Goal: Information Seeking & Learning: Learn about a topic

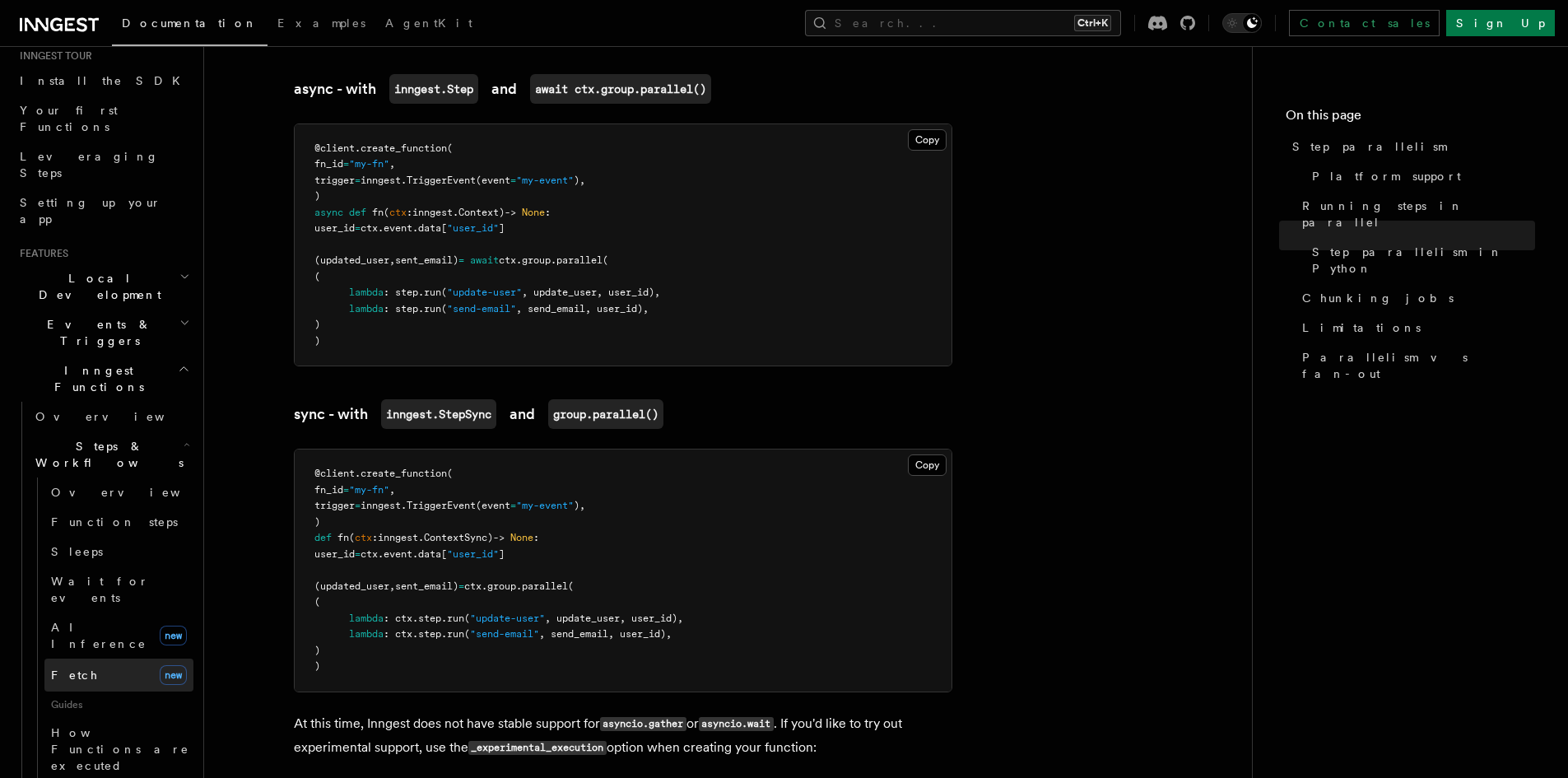
scroll to position [167, 0]
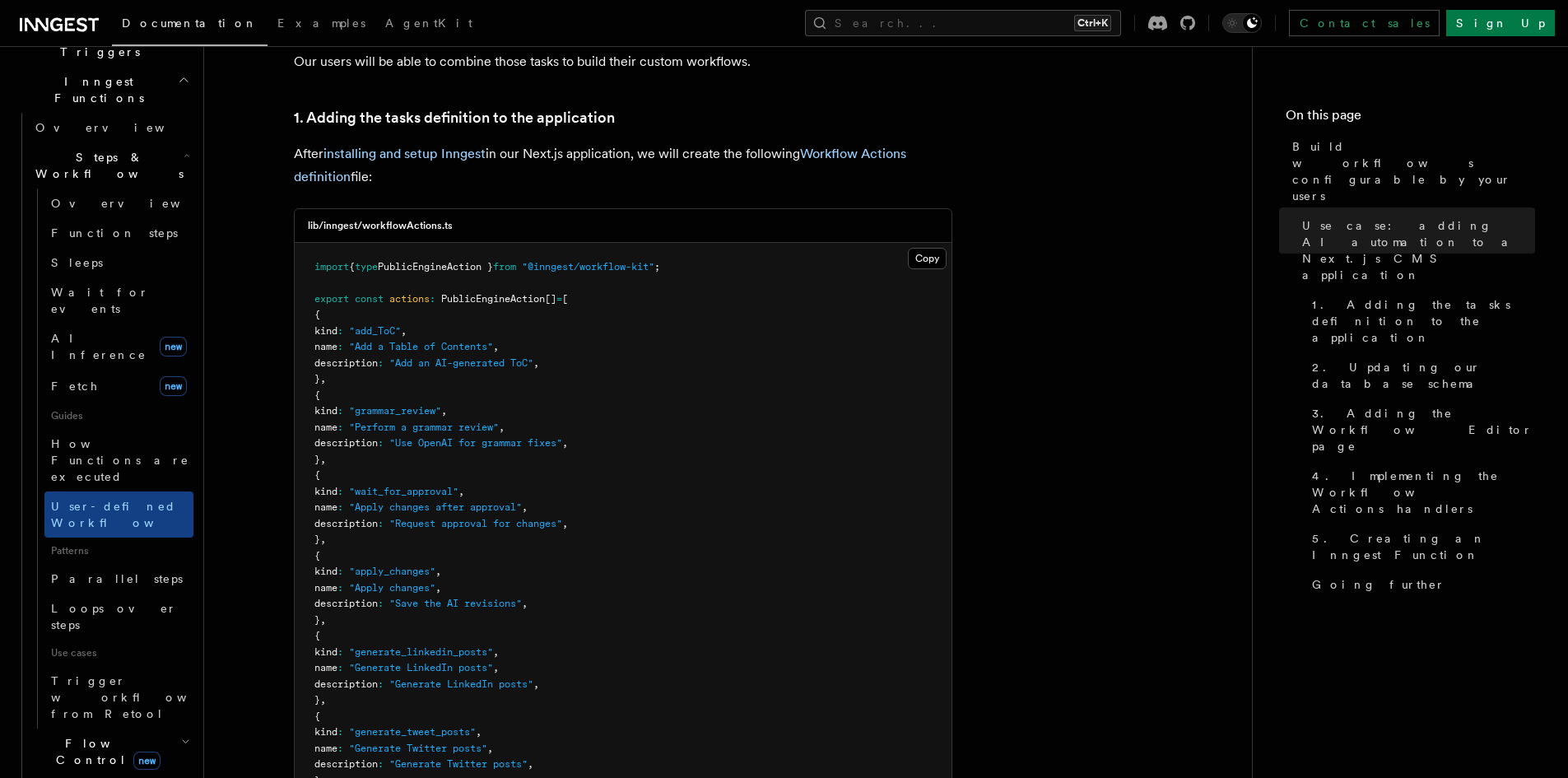
scroll to position [464, 0]
click at [157, 725] on h2 "Flow Control new" at bounding box center [111, 748] width 165 height 47
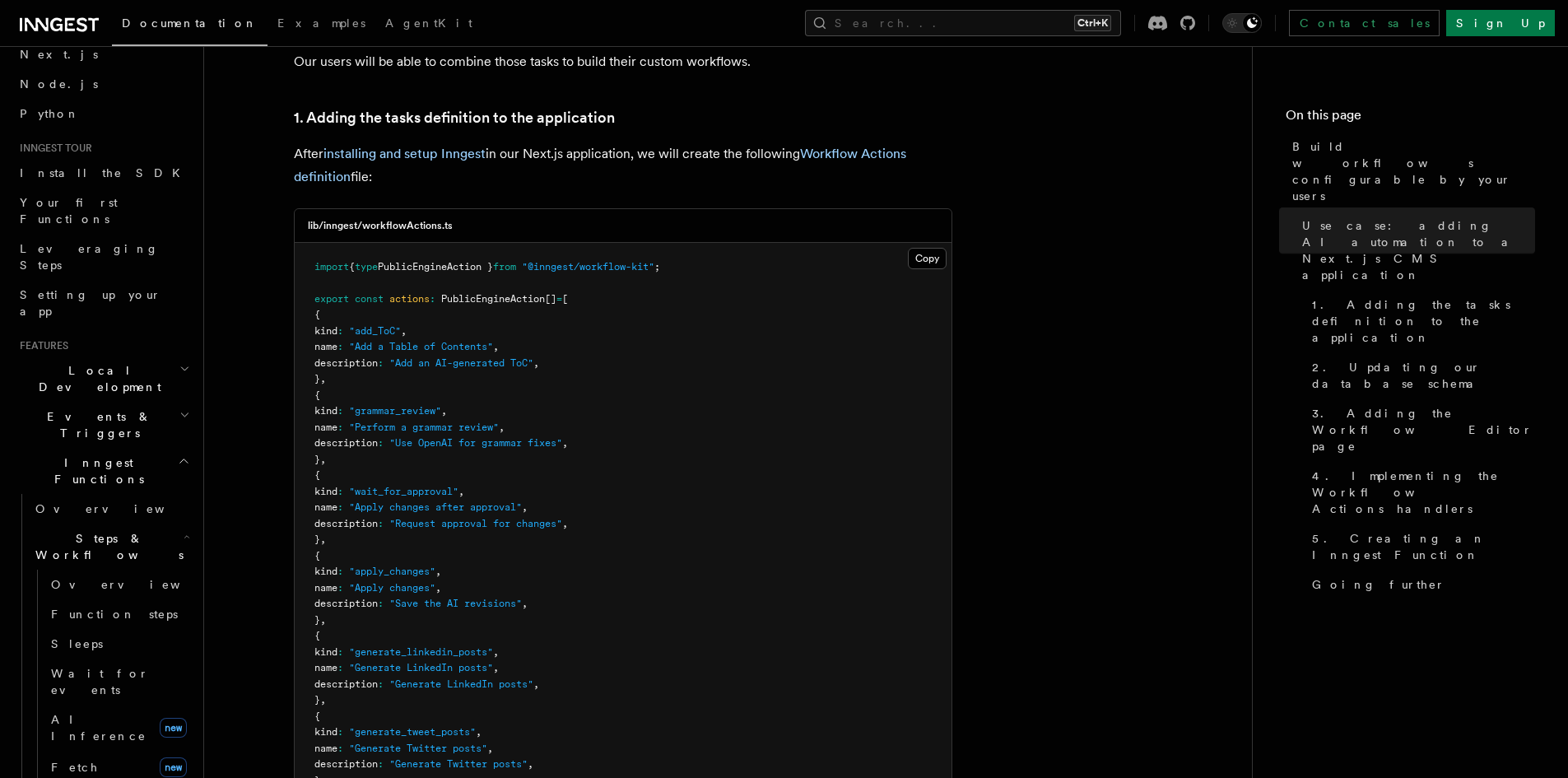
scroll to position [0, 0]
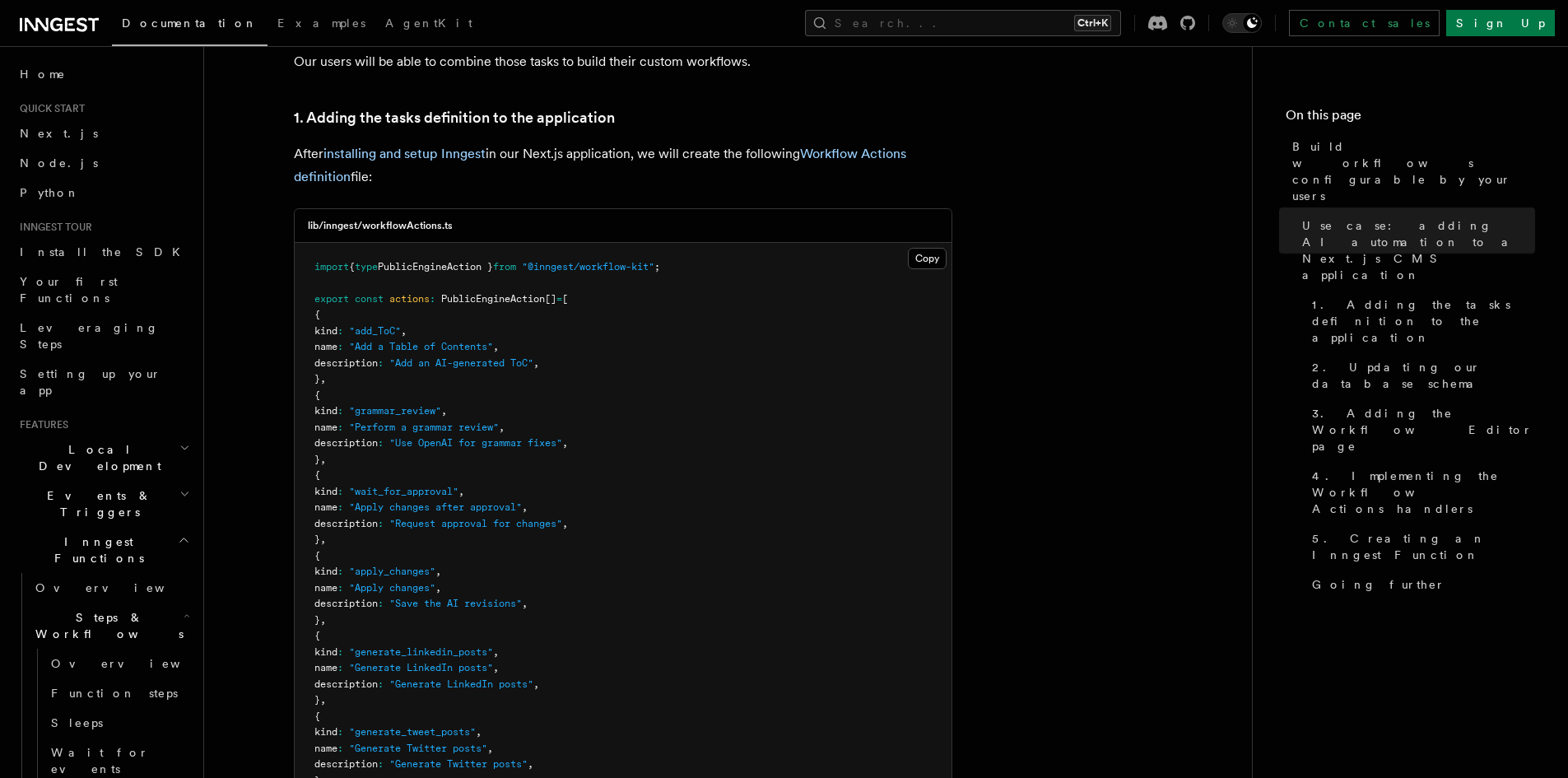
click at [158, 481] on h2 "Events & Triggers" at bounding box center [103, 504] width 180 height 47
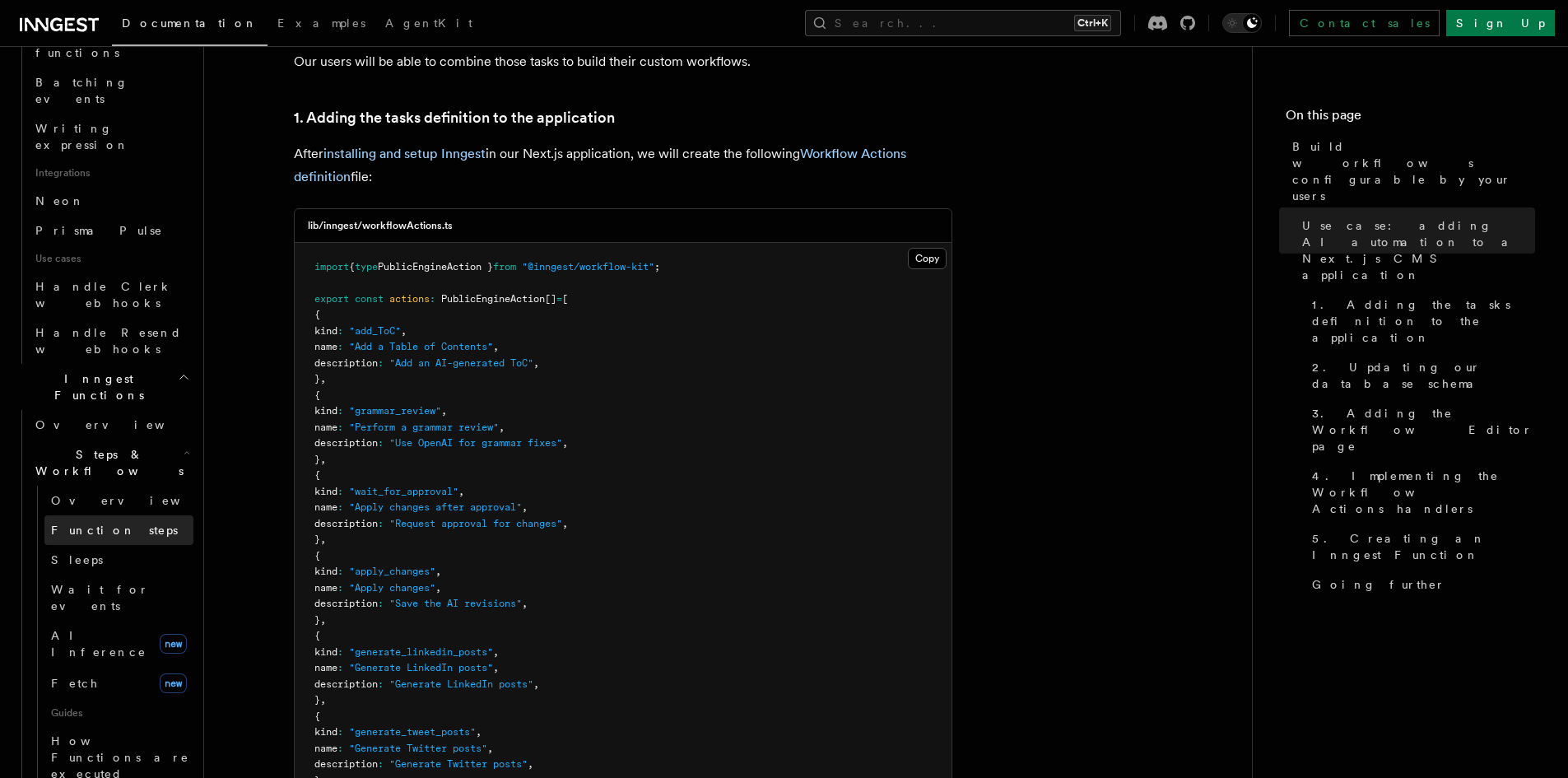
scroll to position [970, 0]
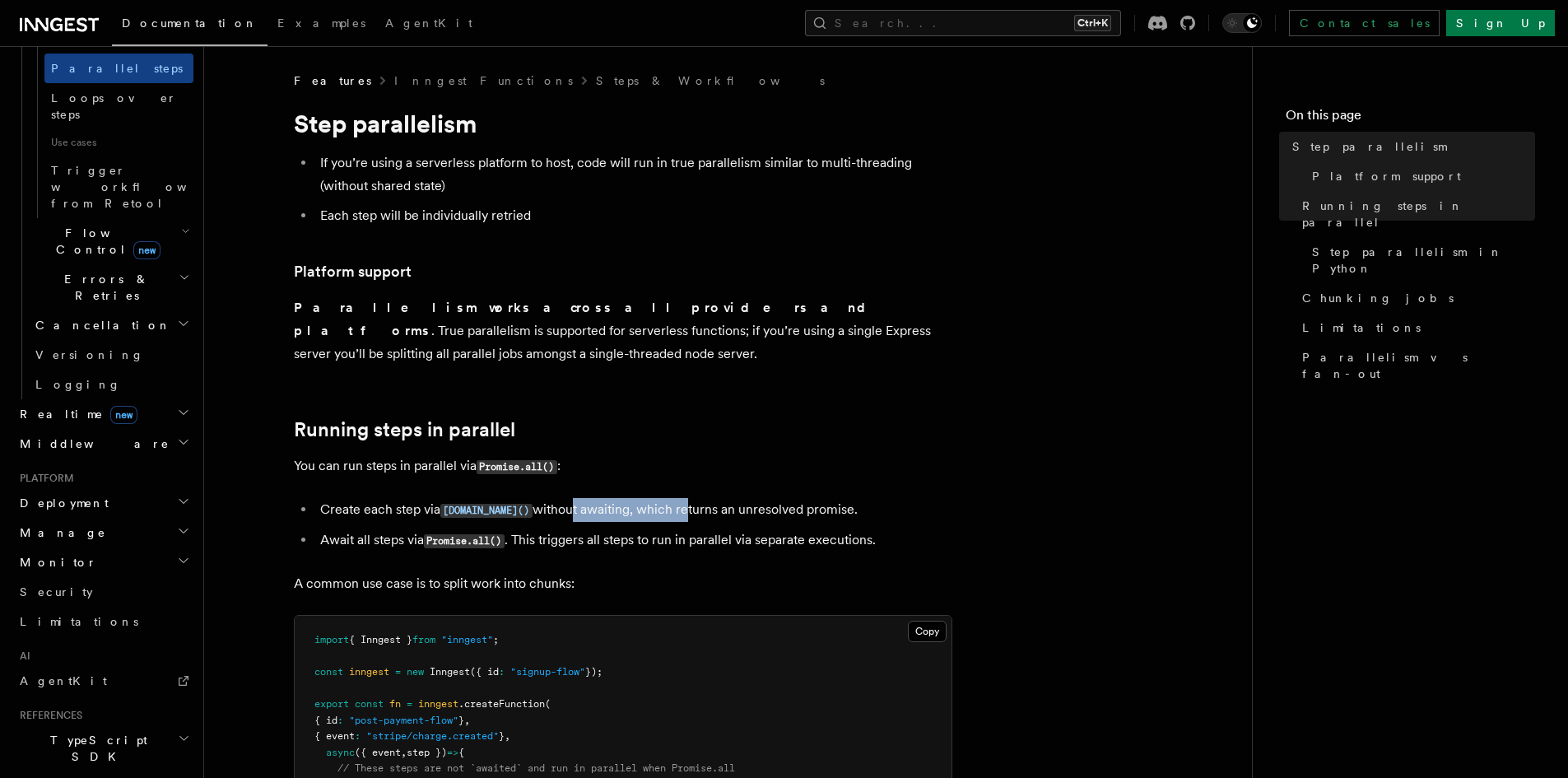
drag, startPoint x: 543, startPoint y: 486, endPoint x: 657, endPoint y: 498, distance: 114.6
click at [657, 498] on li "Create each step via step.run() without awaiting, which returns an unresolved p…" at bounding box center [634, 509] width 637 height 24
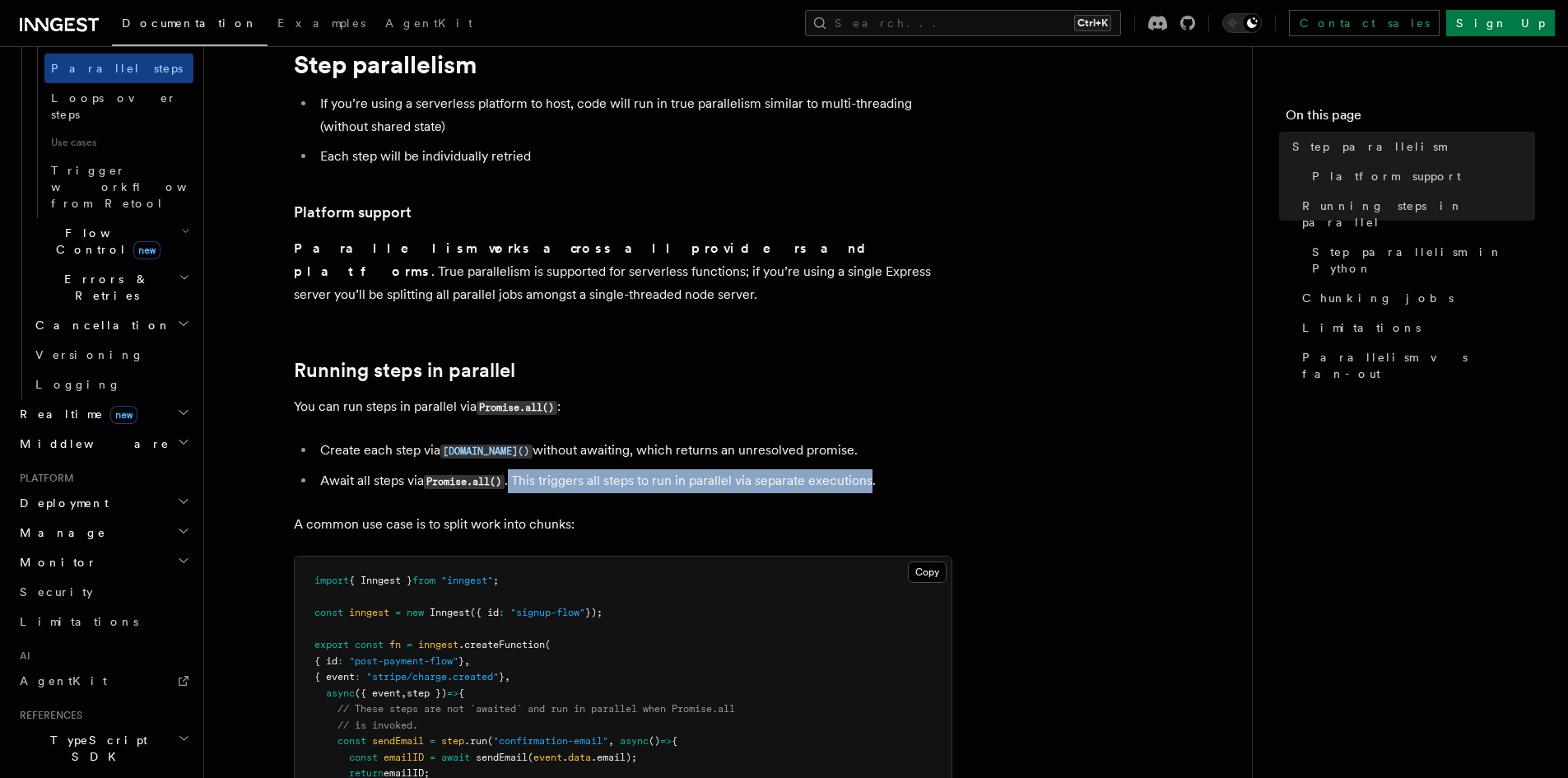
drag, startPoint x: 514, startPoint y: 459, endPoint x: 876, endPoint y: 450, distance: 362.1
click at [876, 469] on li "Await all steps via Promise.all() . This triggers all steps to run in parallel …" at bounding box center [634, 480] width 637 height 24
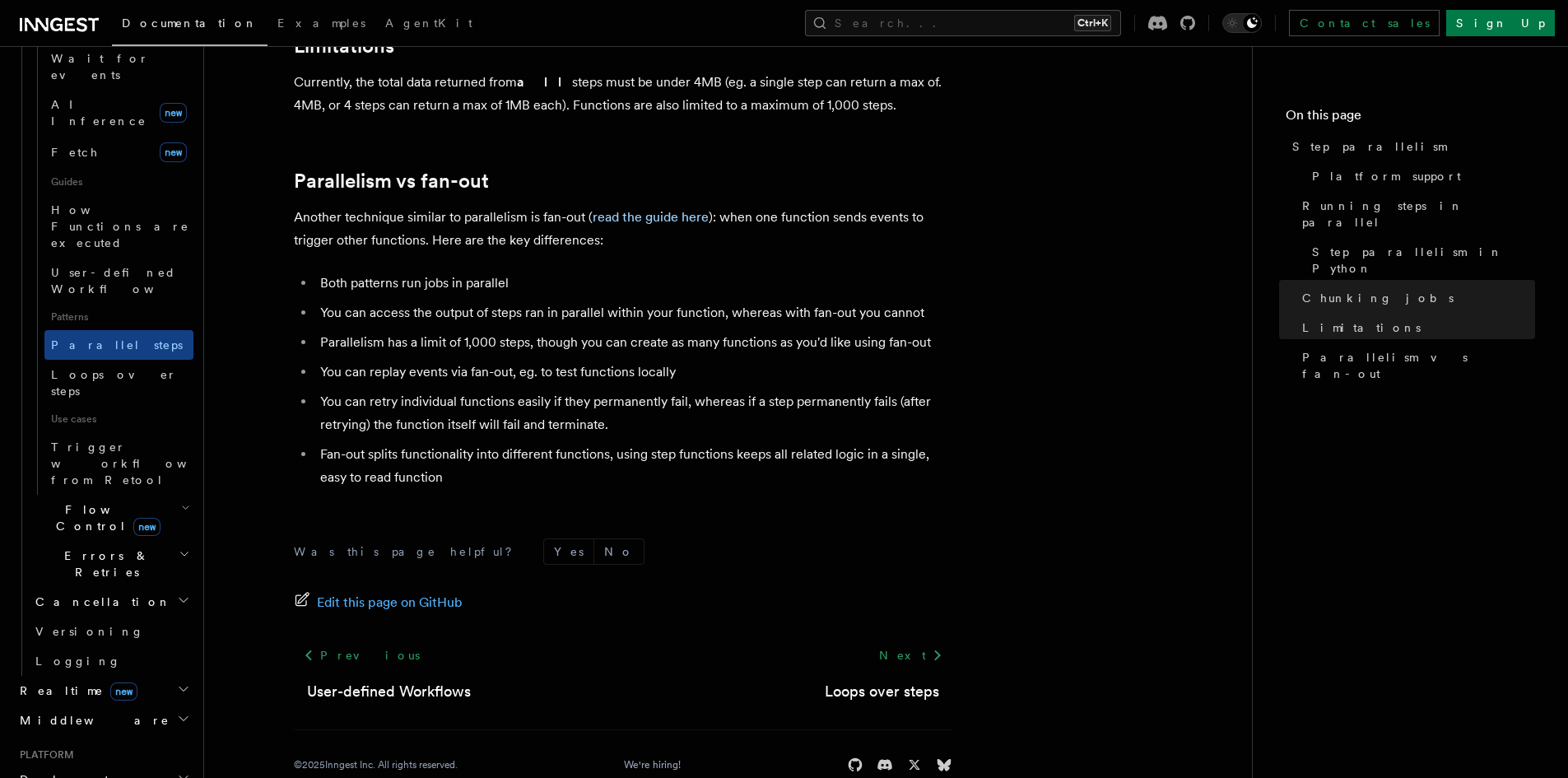
scroll to position [695, 0]
click at [177, 681] on icon "button" at bounding box center [183, 688] width 13 height 13
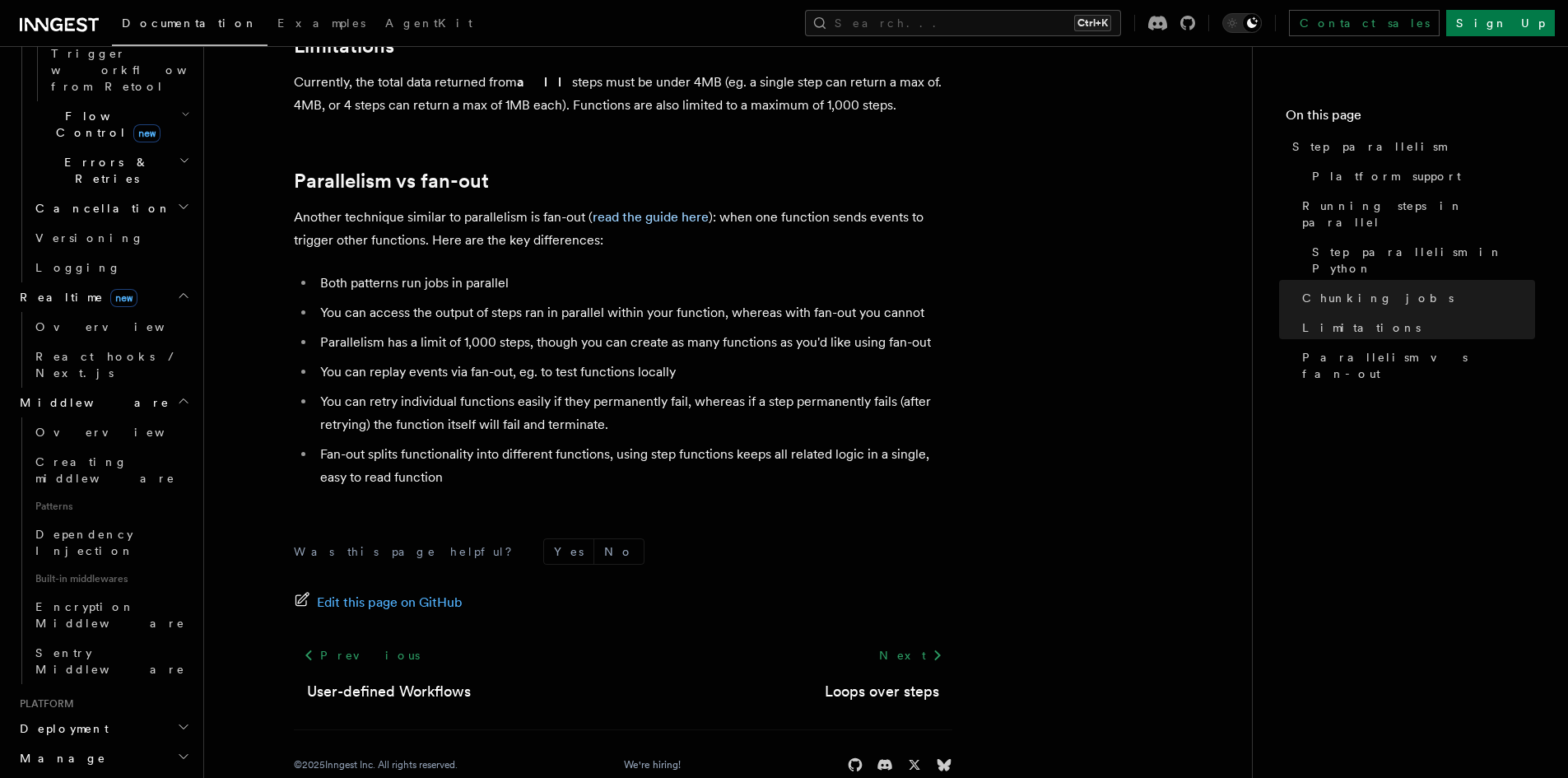
scroll to position [1244, 0]
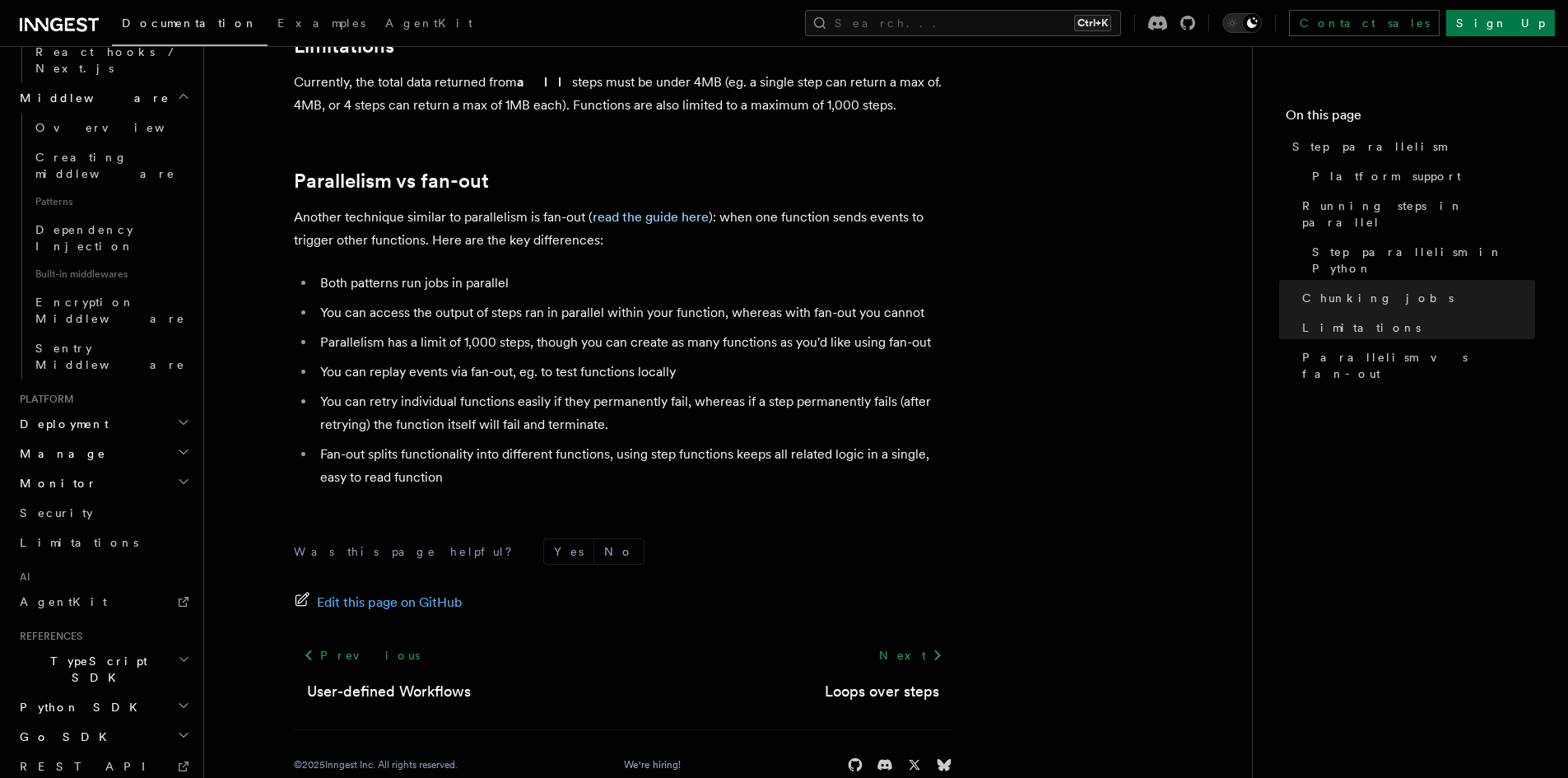
scroll to position [1392, 0]
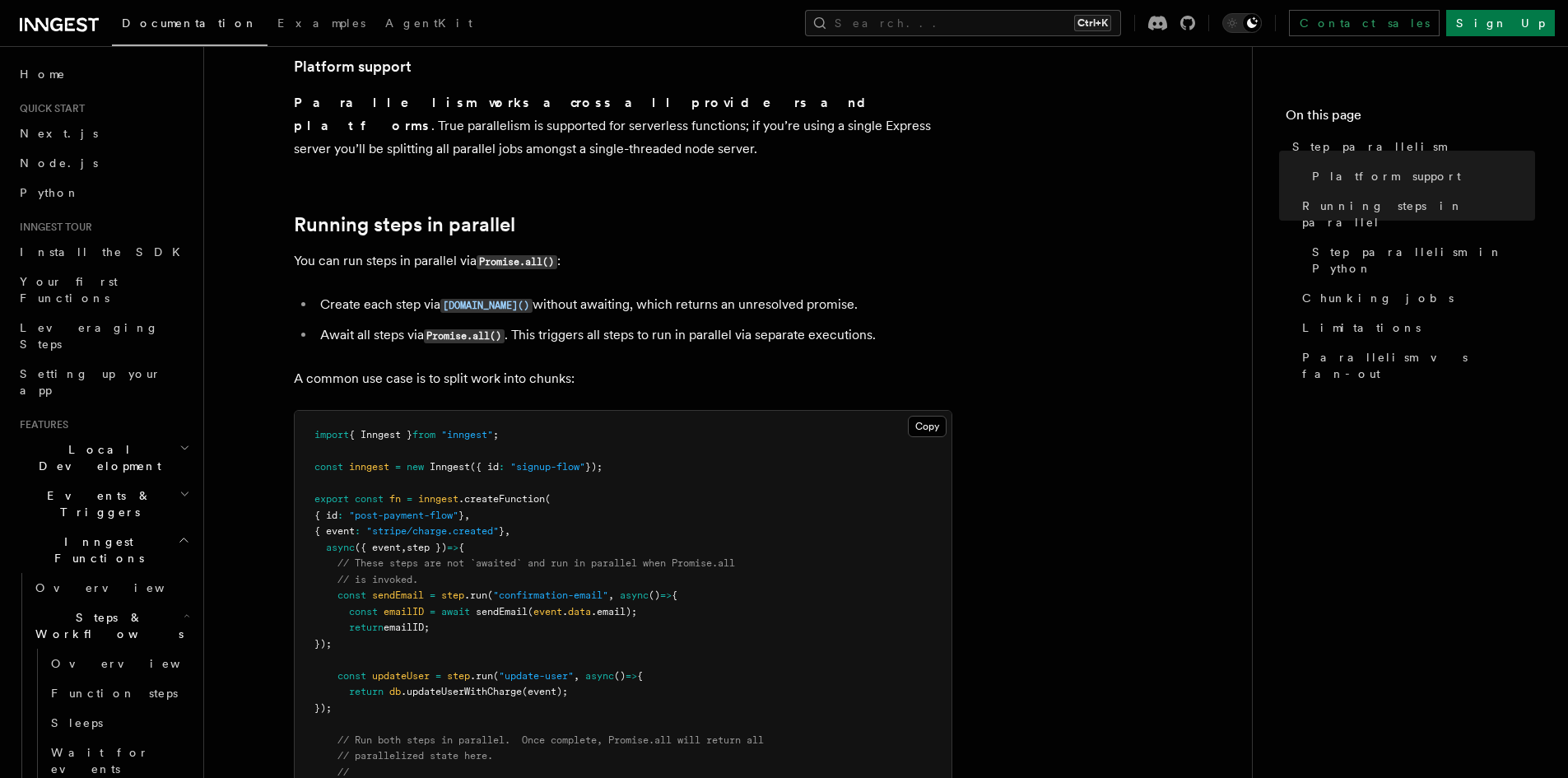
scroll to position [205, 0]
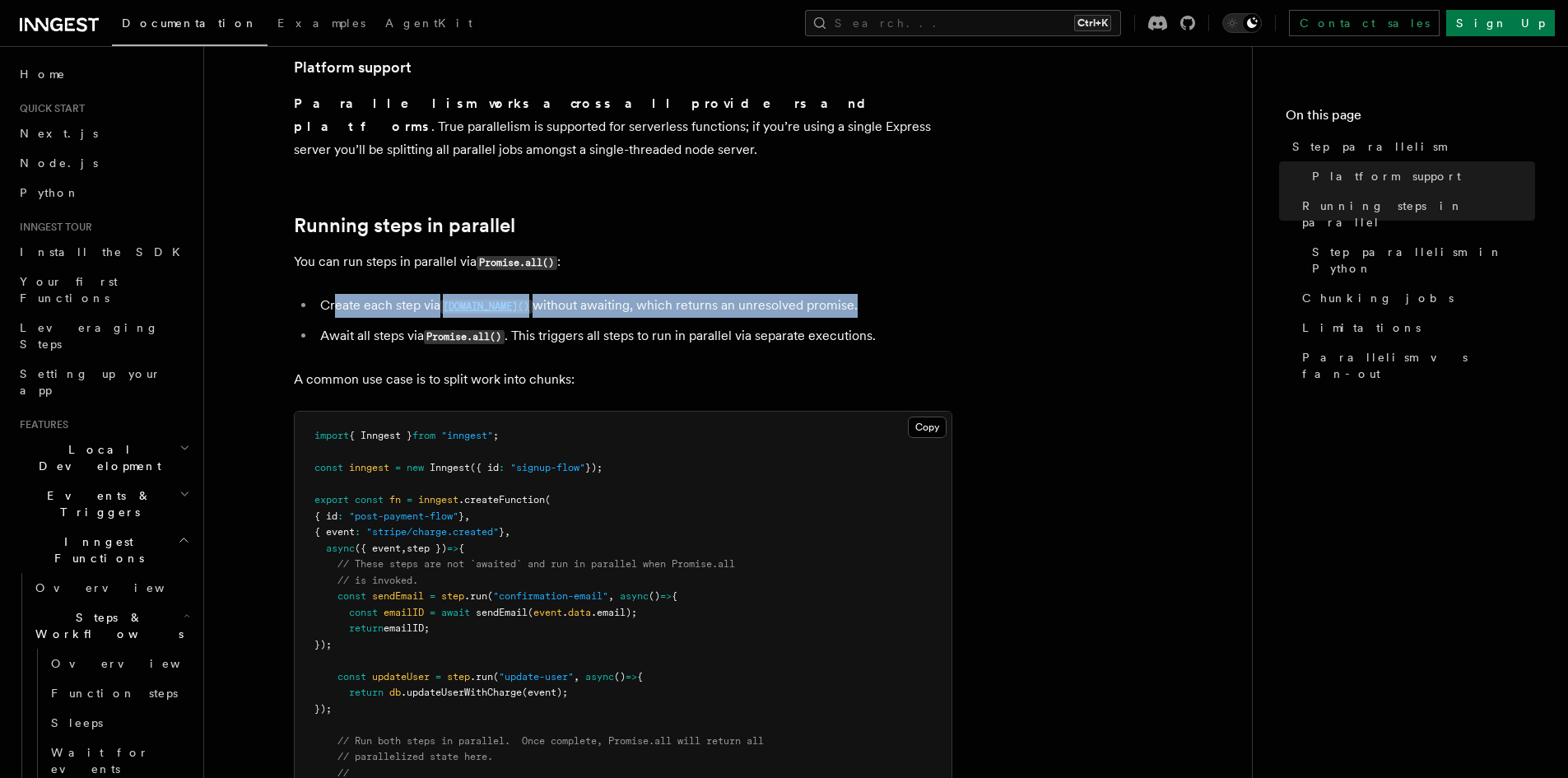
drag, startPoint x: 334, startPoint y: 283, endPoint x: 831, endPoint y: 284, distance: 497.0
click at [831, 294] on li "Create each step via [DOMAIN_NAME]() without awaiting, which returns an unresol…" at bounding box center [634, 306] width 637 height 24
click at [831, 294] on li "Create each step via step.run() without awaiting, which returns an unresolved p…" at bounding box center [634, 306] width 637 height 24
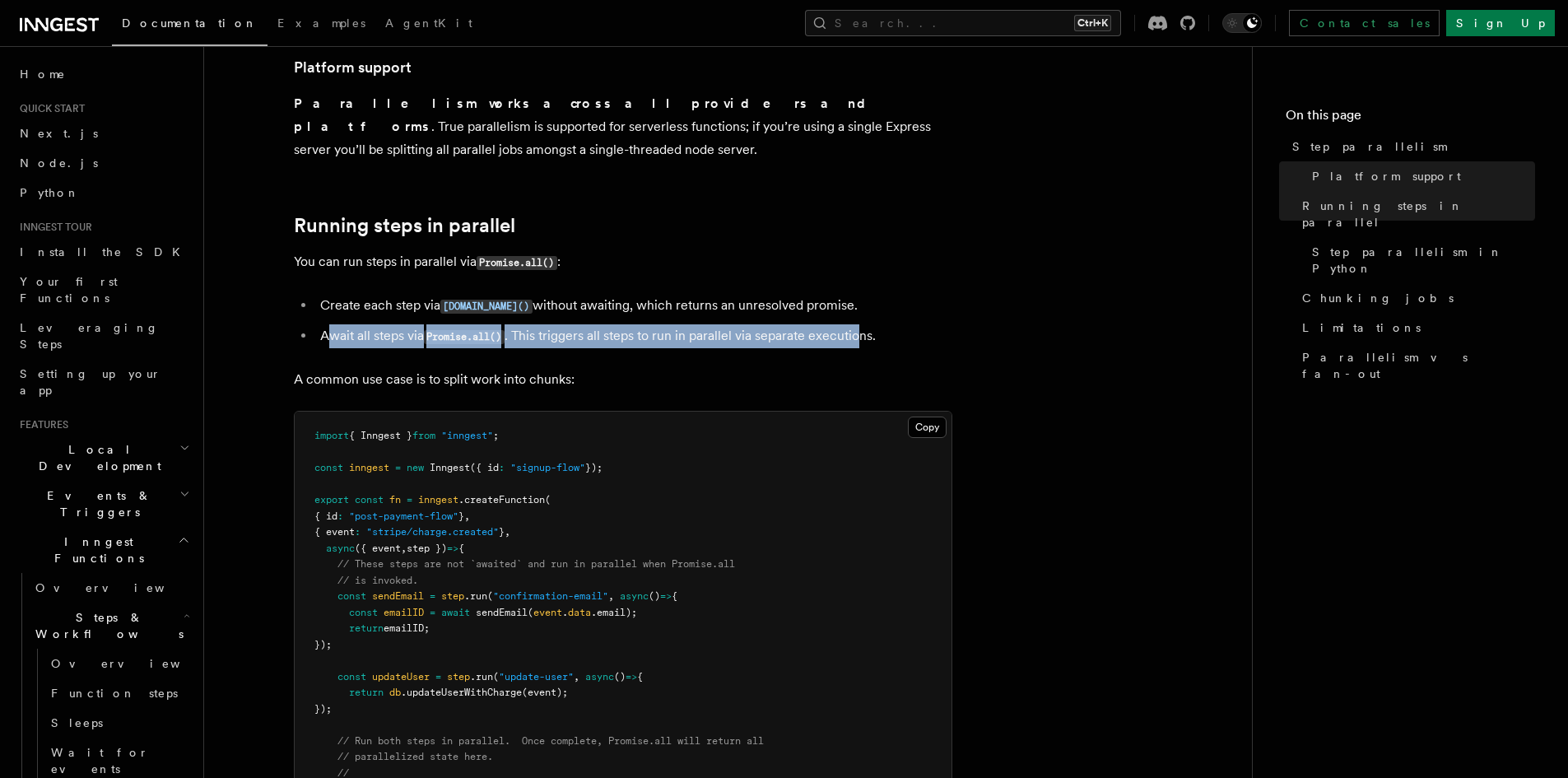
drag, startPoint x: 334, startPoint y: 316, endPoint x: 943, endPoint y: 338, distance: 609.4
click at [376, 324] on li "Await all steps via Promise.all() . This triggers all steps to run in parallel …" at bounding box center [634, 335] width 637 height 24
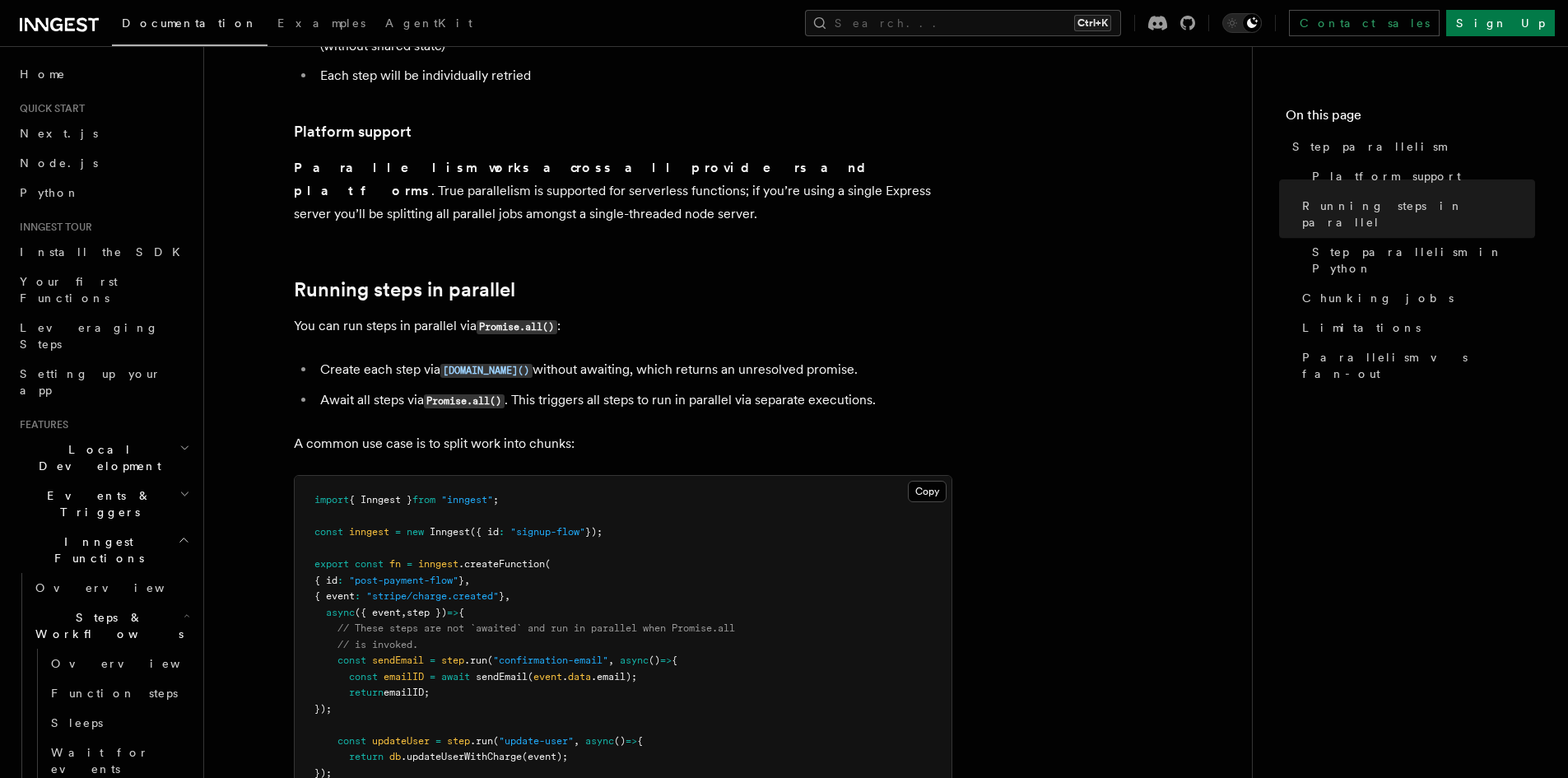
scroll to position [104, 0]
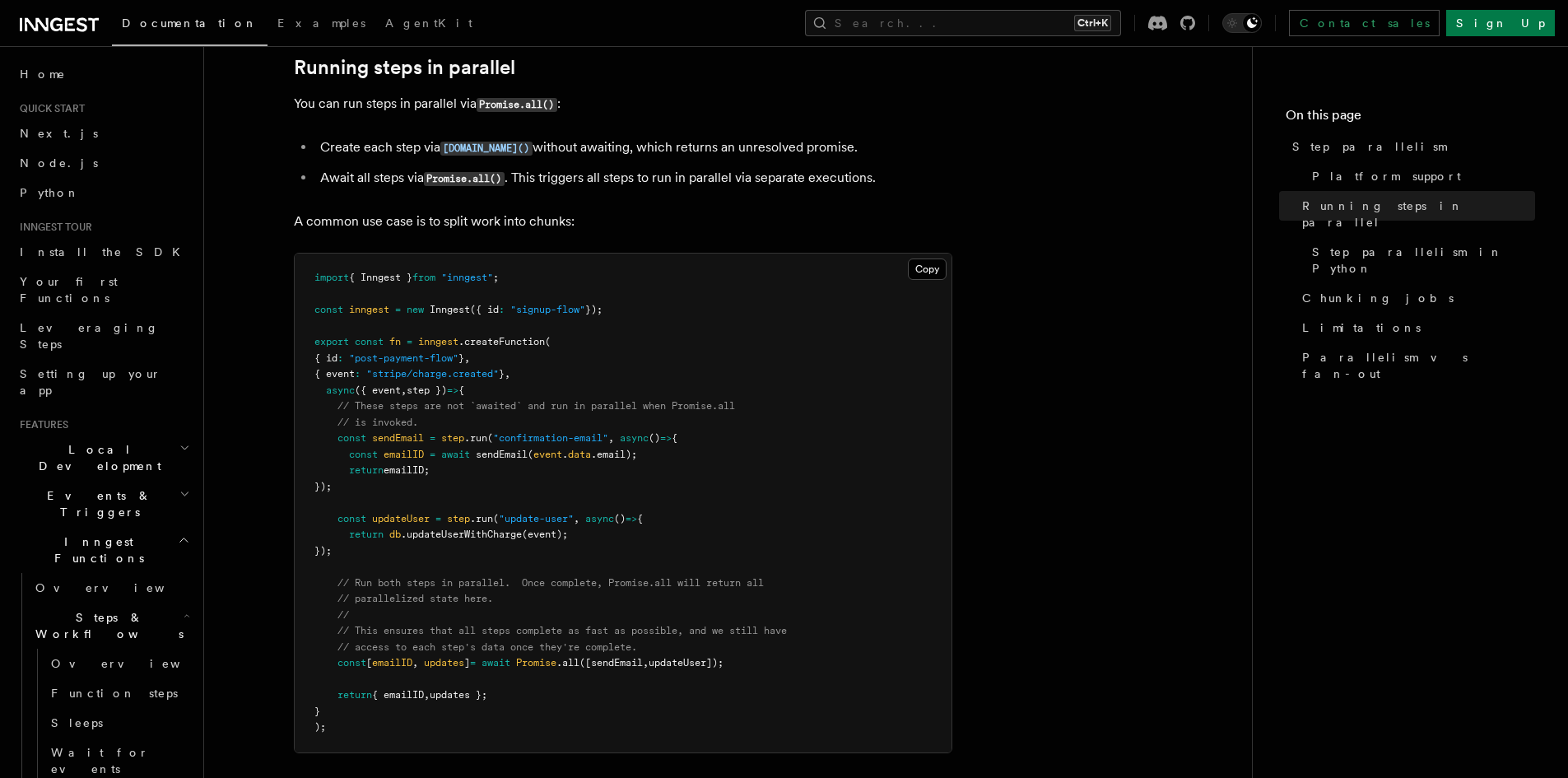
scroll to position [363, 0]
drag, startPoint x: 428, startPoint y: 158, endPoint x: 507, endPoint y: 157, distance: 79.0
click at [505, 171] on code "Promise.all()" at bounding box center [464, 178] width 81 height 14
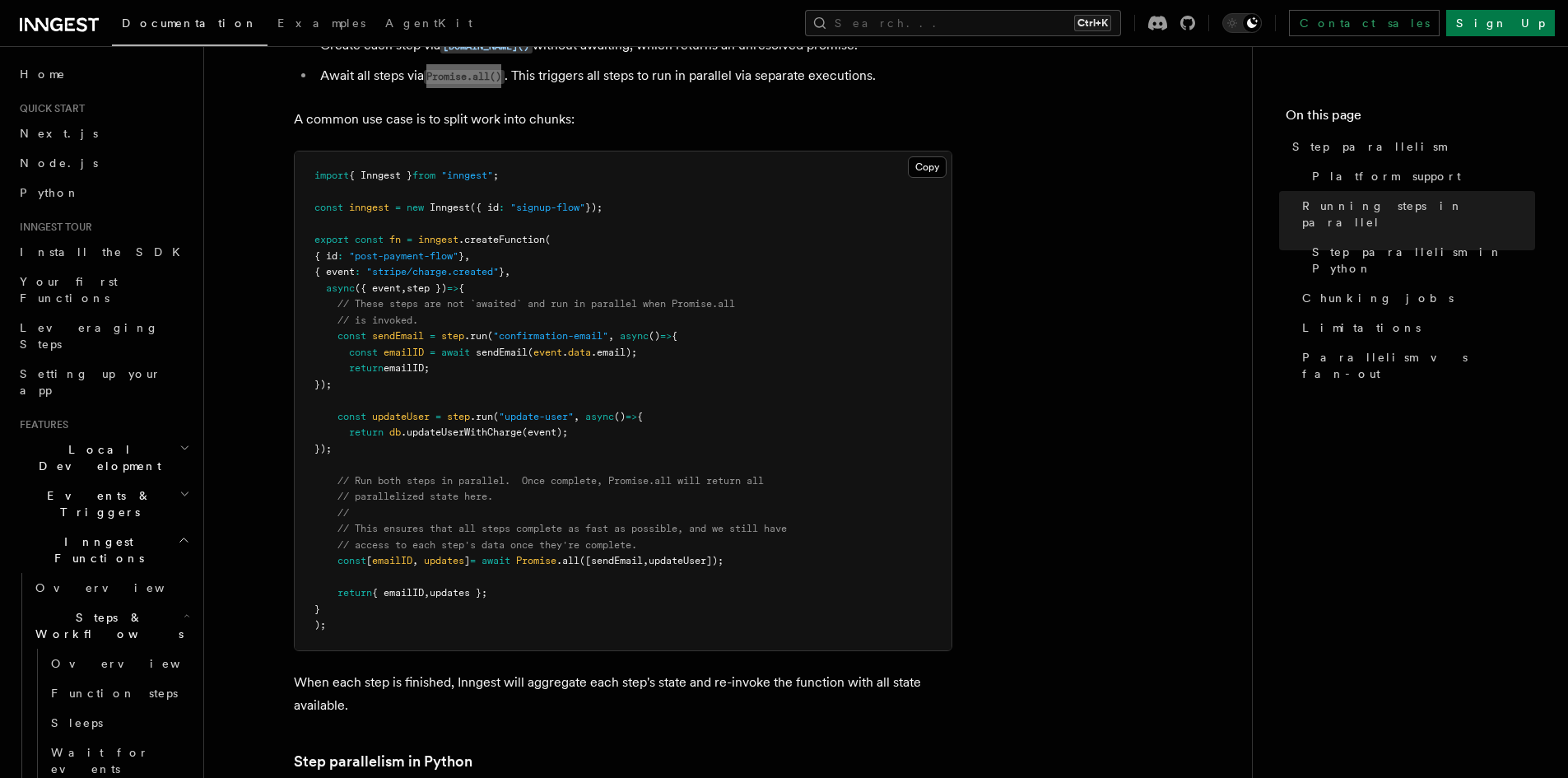
scroll to position [464, 0]
drag, startPoint x: 490, startPoint y: 280, endPoint x: 540, endPoint y: 285, distance: 50.2
click at [540, 299] on span "// These steps are not `awaited` and run in parallel when Promise.all" at bounding box center [536, 304] width 398 height 11
drag, startPoint x: 358, startPoint y: 459, endPoint x: 421, endPoint y: 460, distance: 63.0
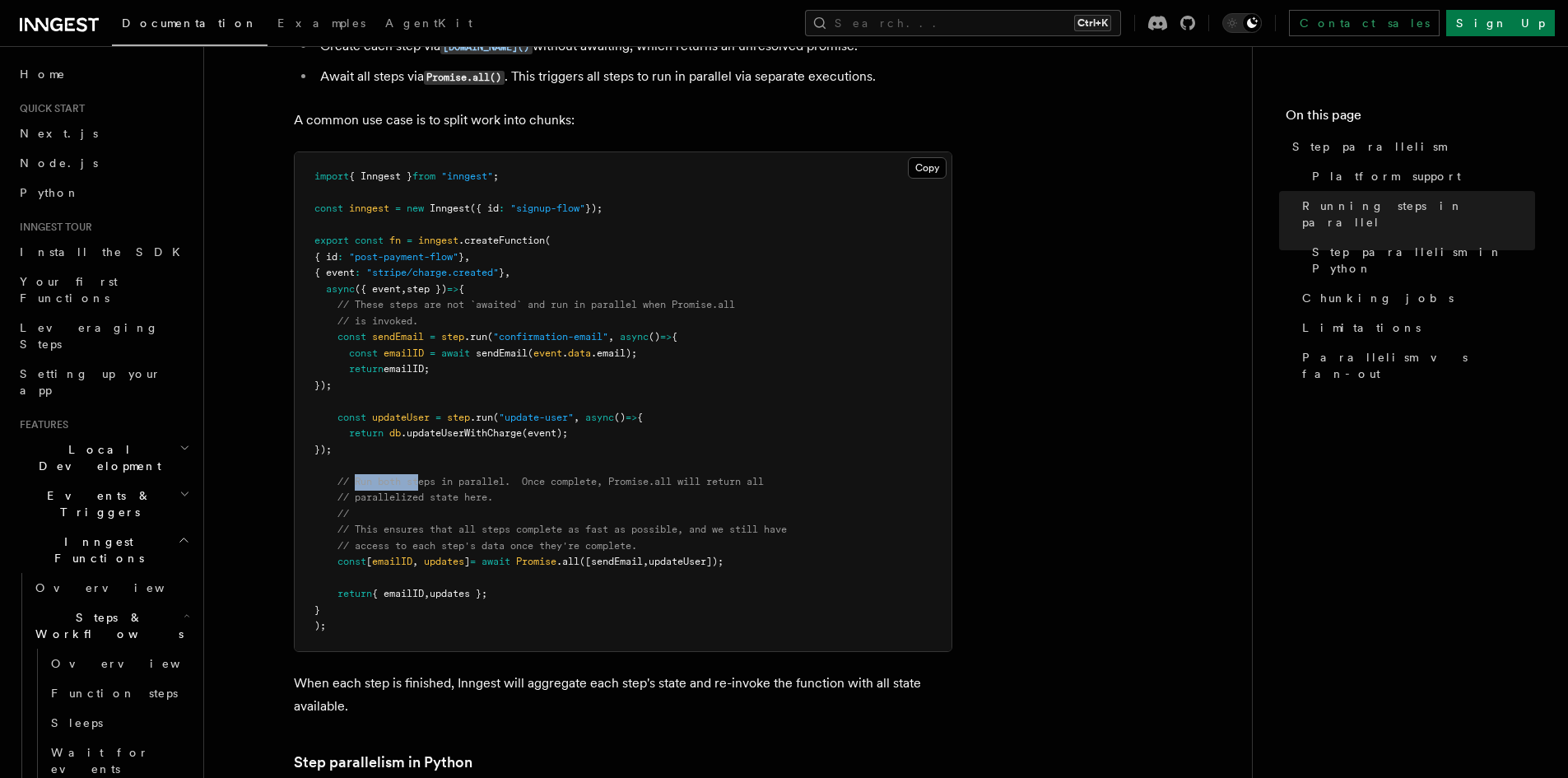
click at [421, 476] on span "// Run both steps in parallel. Once complete, Promise.all will return all" at bounding box center [550, 481] width 427 height 11
drag, startPoint x: 352, startPoint y: 499, endPoint x: 527, endPoint y: 499, distance: 175.0
click at [527, 499] on pre "import { Inngest } from "inngest" ; const inngest = new Inngest ({ id : "signup…" at bounding box center [623, 401] width 657 height 499
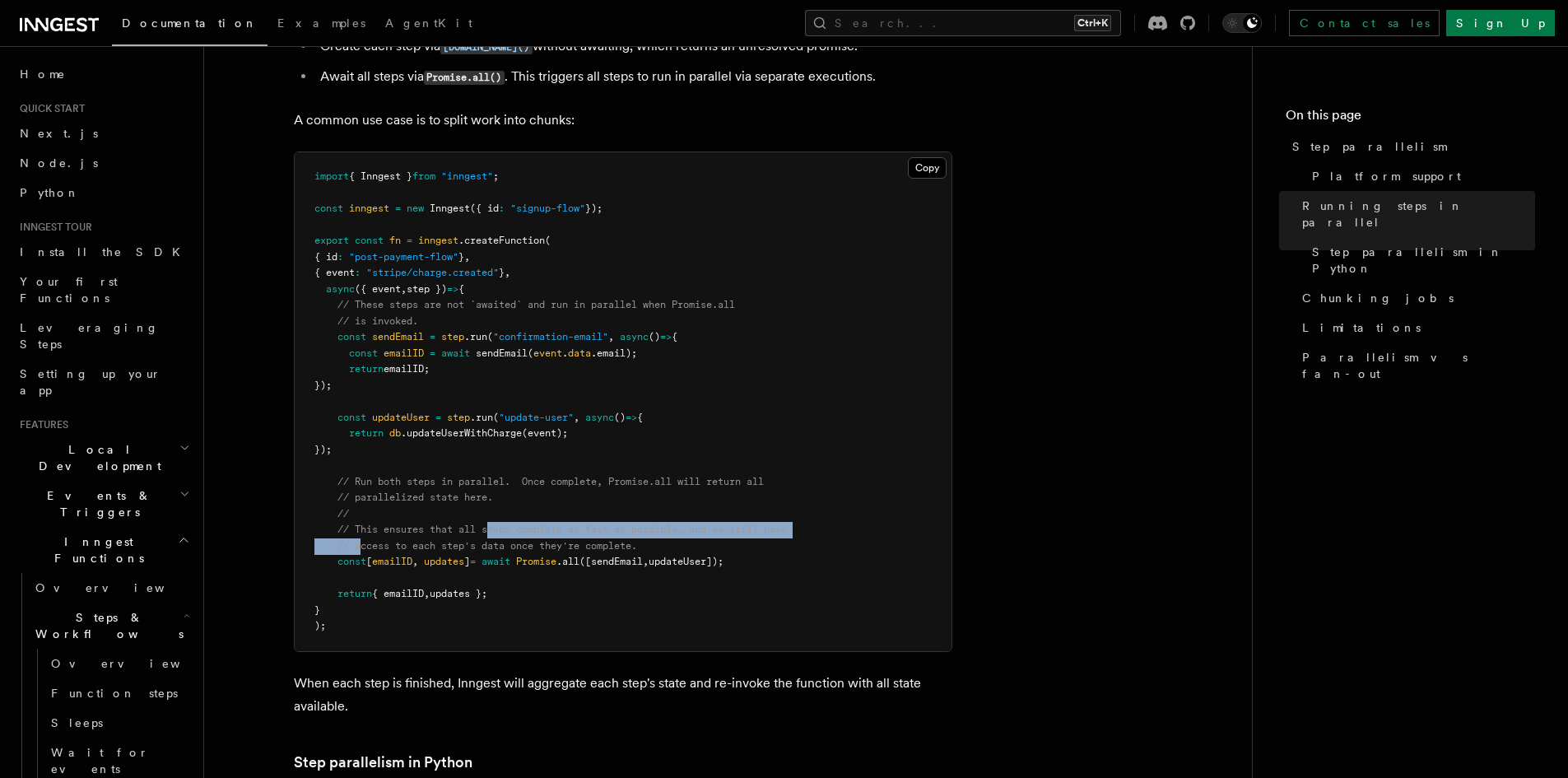
drag, startPoint x: 361, startPoint y: 523, endPoint x: 505, endPoint y: 514, distance: 144.3
click at [505, 514] on pre "import { Inngest } from "inngest" ; const inngest = new Inngest ({ id : "signup…" at bounding box center [623, 401] width 657 height 499
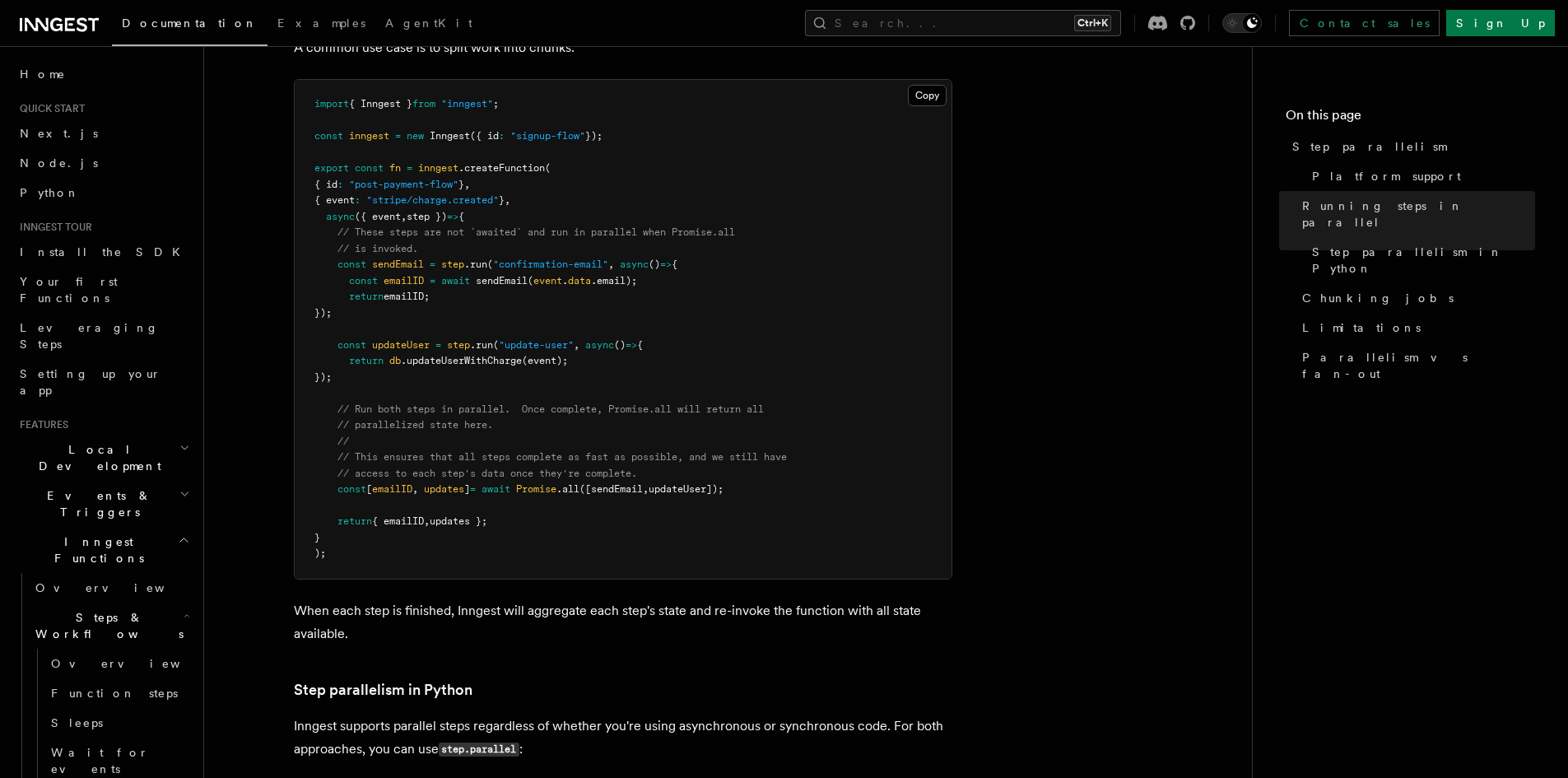
scroll to position [537, 0]
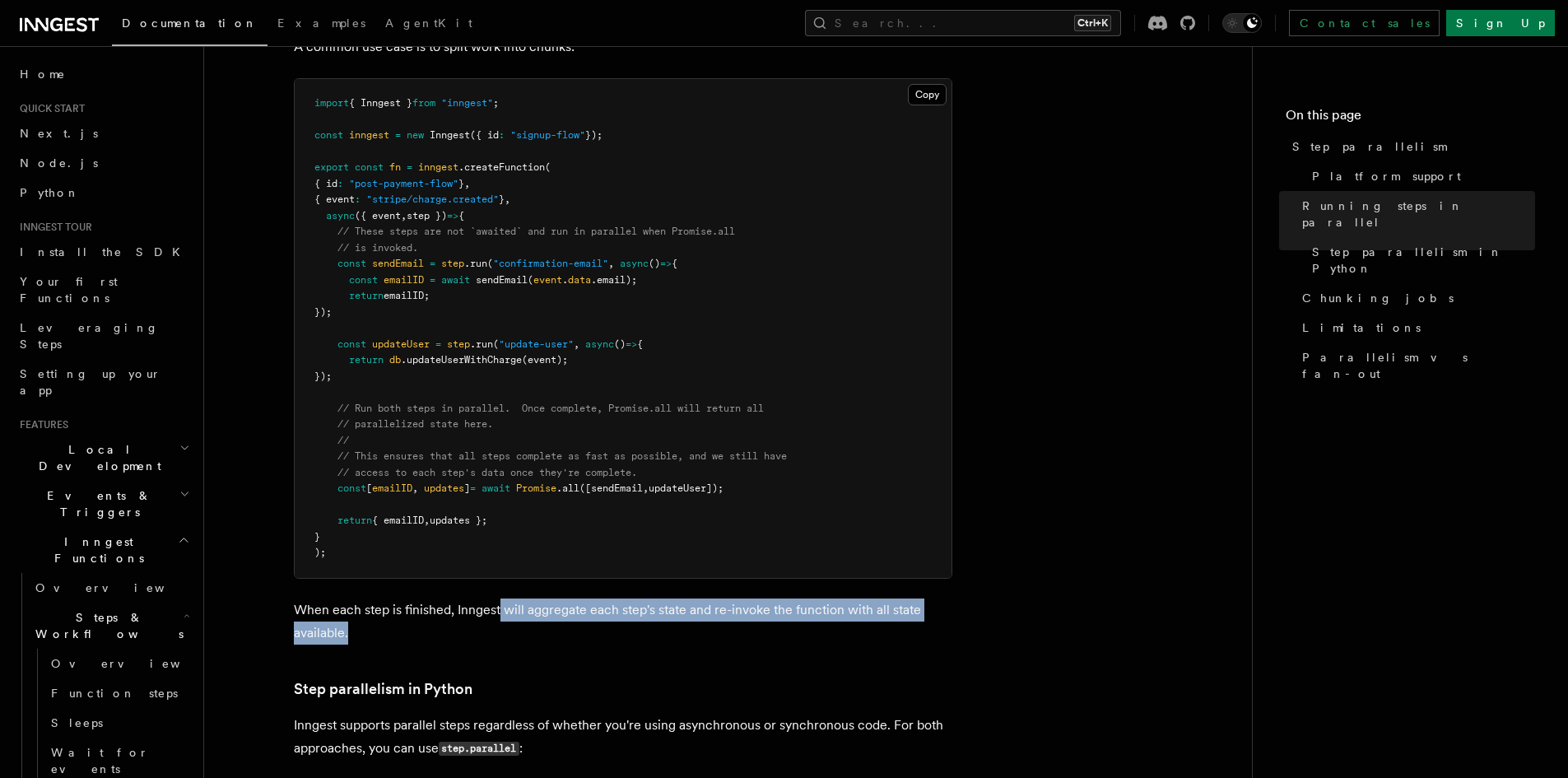
drag, startPoint x: 470, startPoint y: 599, endPoint x: 500, endPoint y: 590, distance: 31.3
click at [500, 599] on p "When each step is finished, Inngest will aggregate each step's state and re-inv…" at bounding box center [623, 622] width 658 height 47
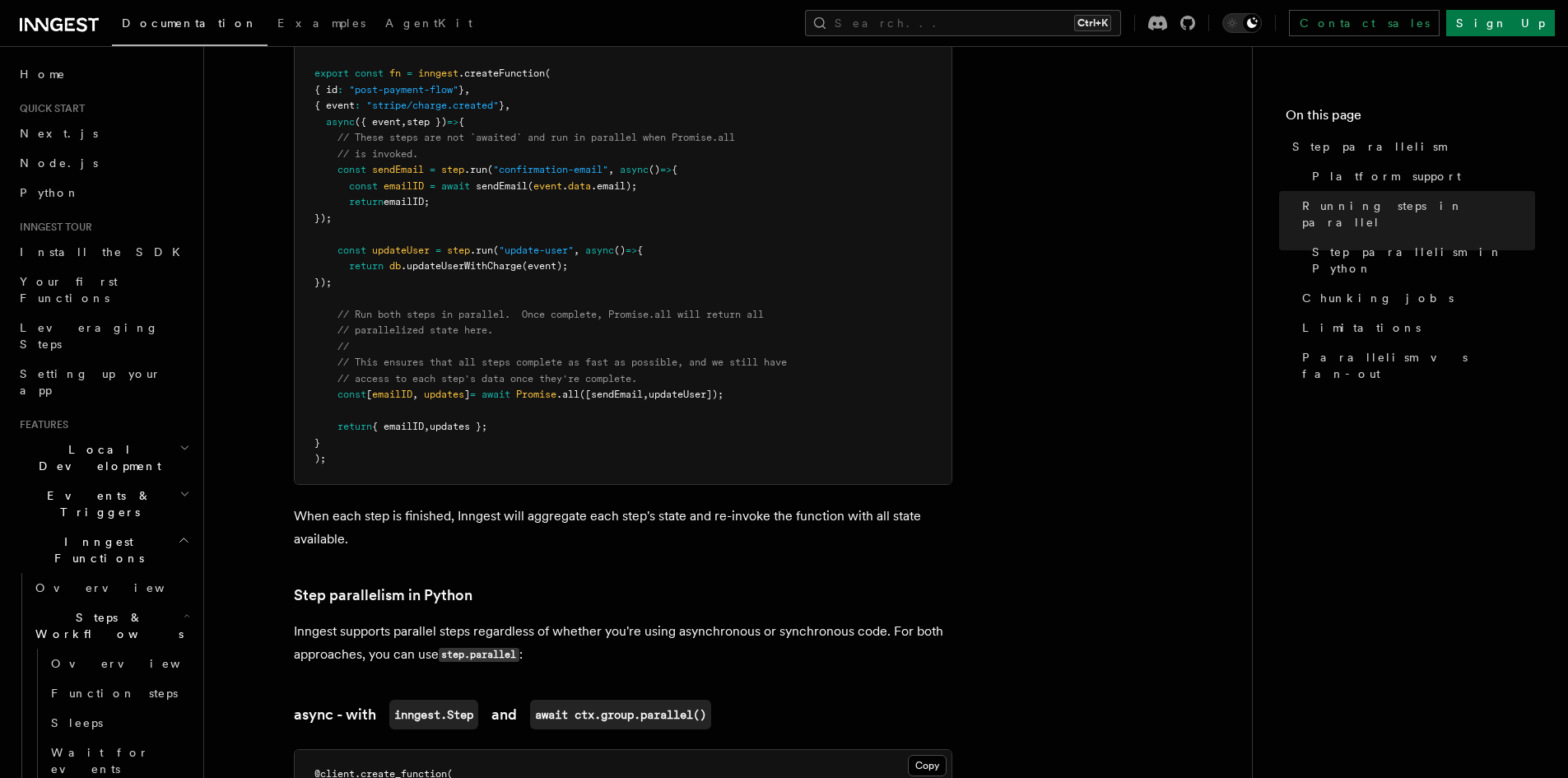
scroll to position [631, 0]
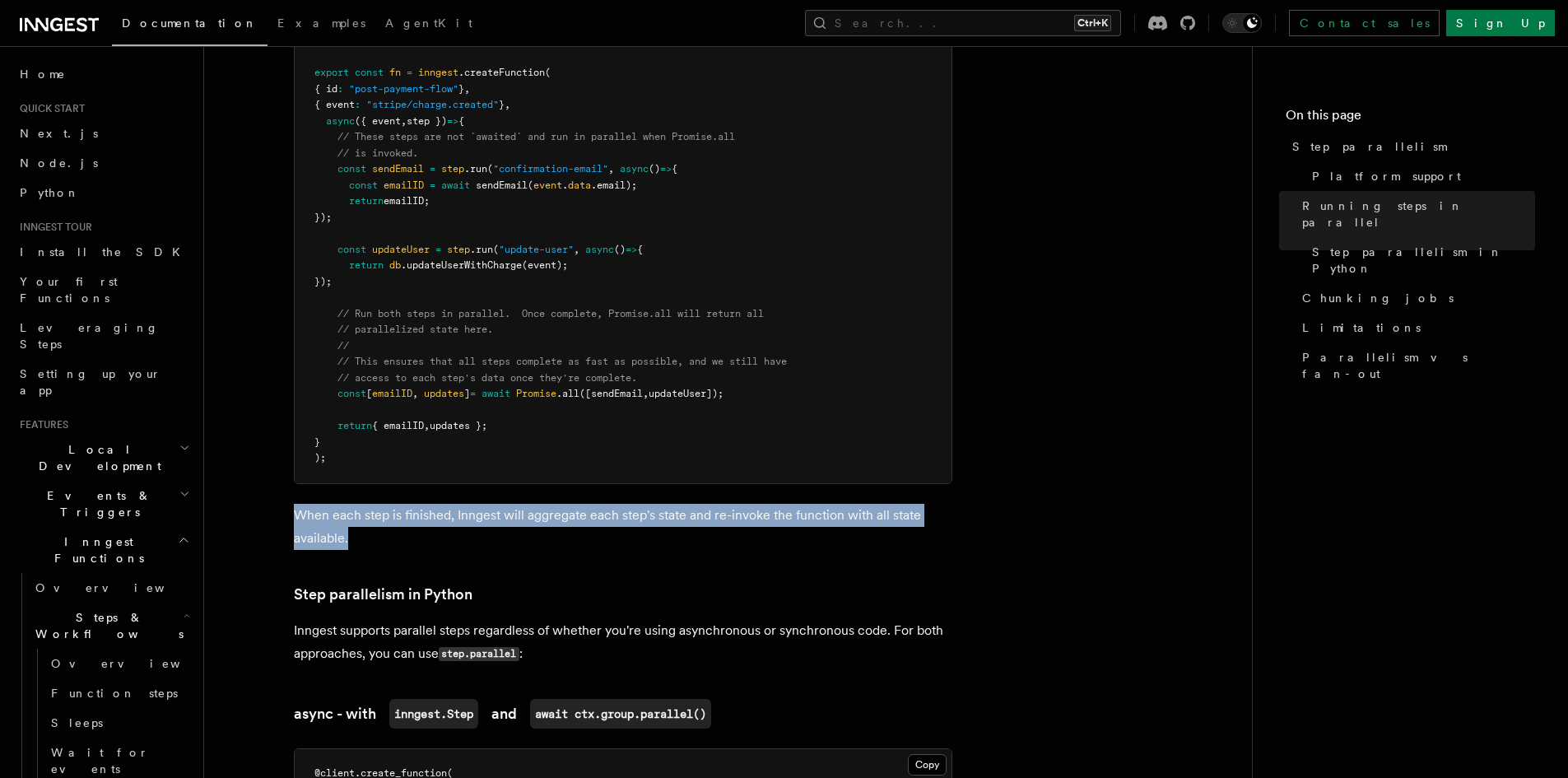
drag, startPoint x: 297, startPoint y: 496, endPoint x: 366, endPoint y: 521, distance: 73.4
click at [366, 521] on p "When each step is finished, Inngest will aggregate each step's state and re-inv…" at bounding box center [623, 527] width 658 height 47
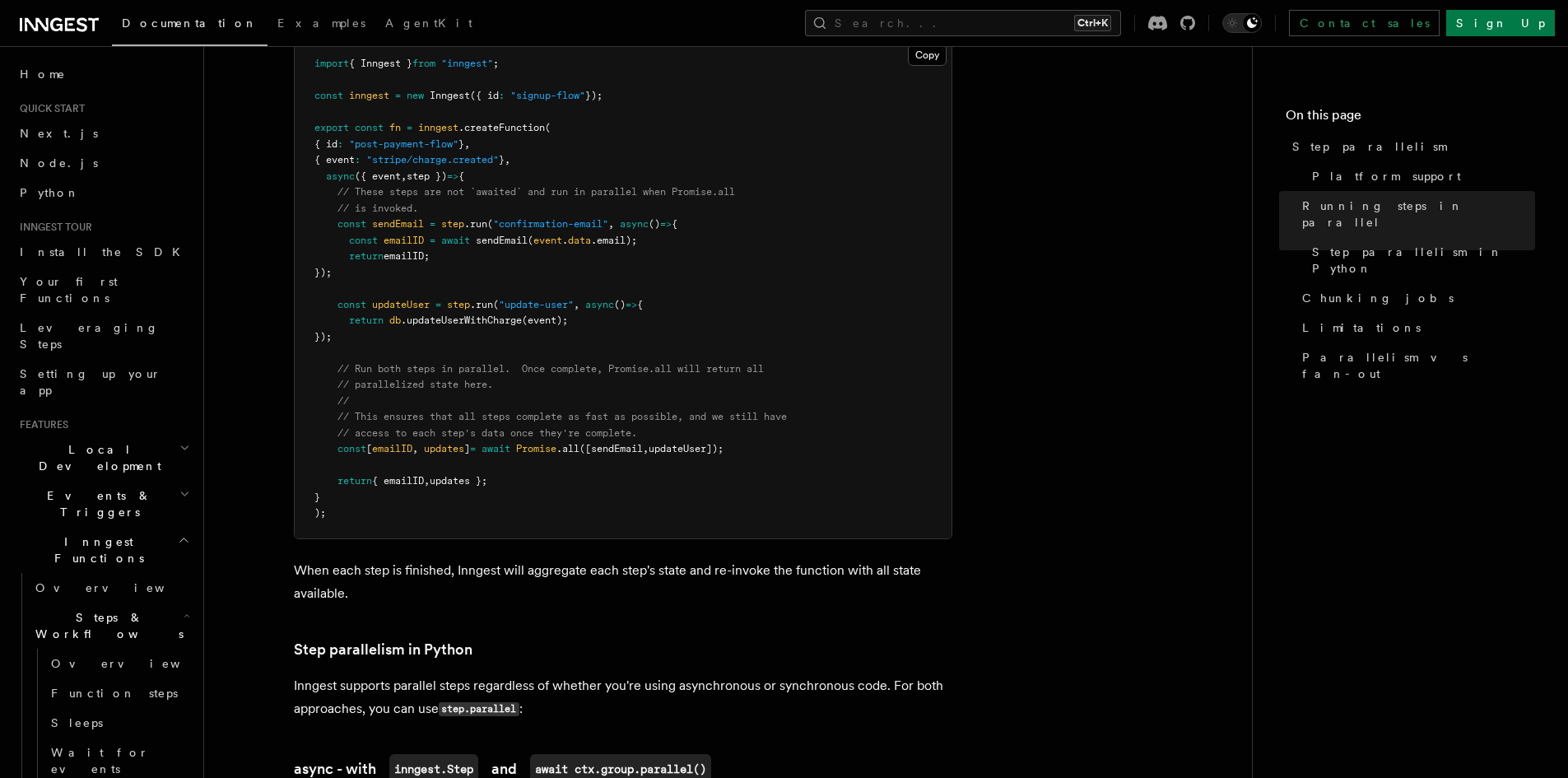
scroll to position [575, 0]
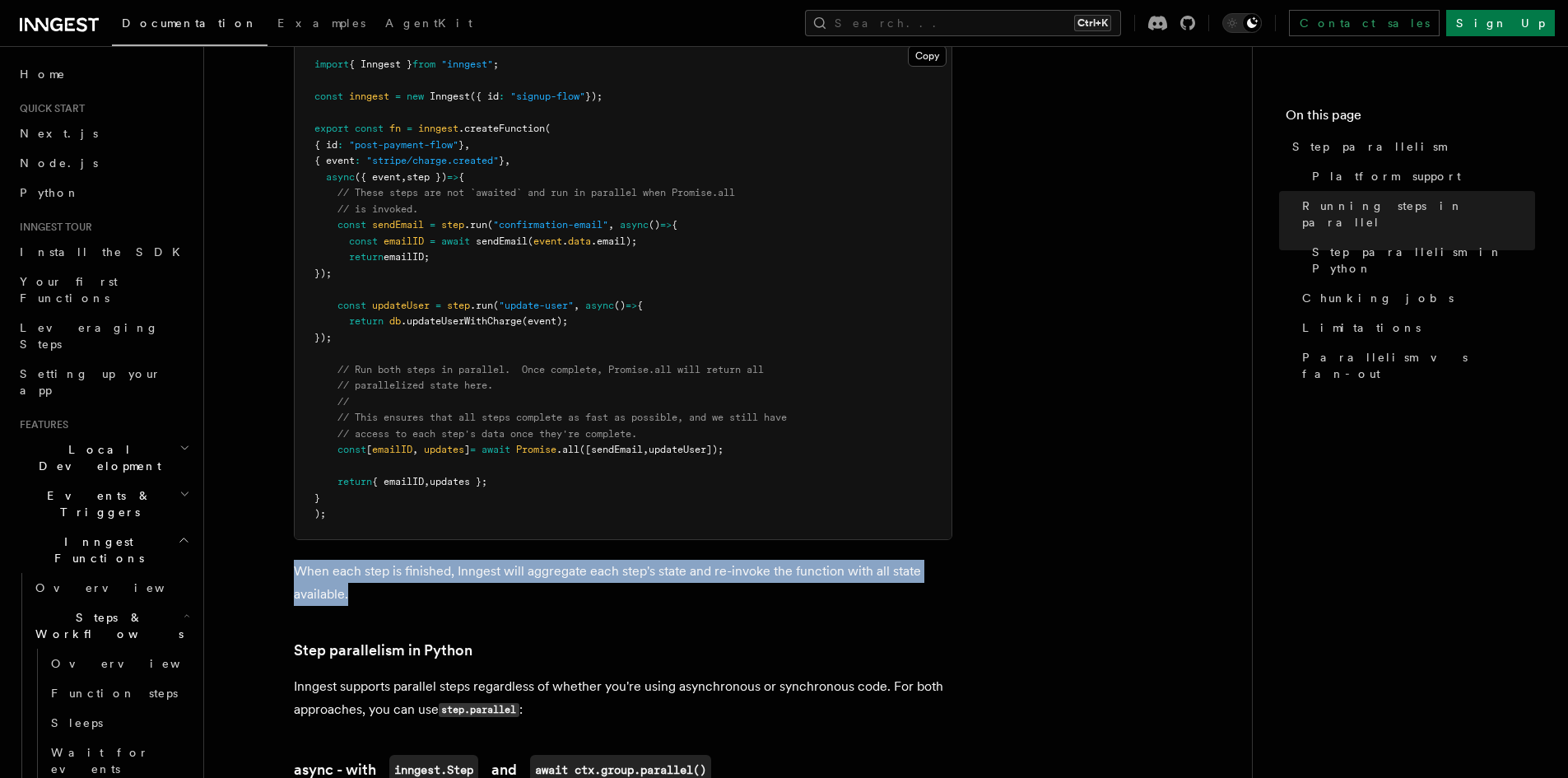
drag, startPoint x: 283, startPoint y: 548, endPoint x: 380, endPoint y: 577, distance: 101.2
click at [380, 577] on p "When each step is finished, Inngest will aggregate each step's state and re-inv…" at bounding box center [623, 583] width 658 height 47
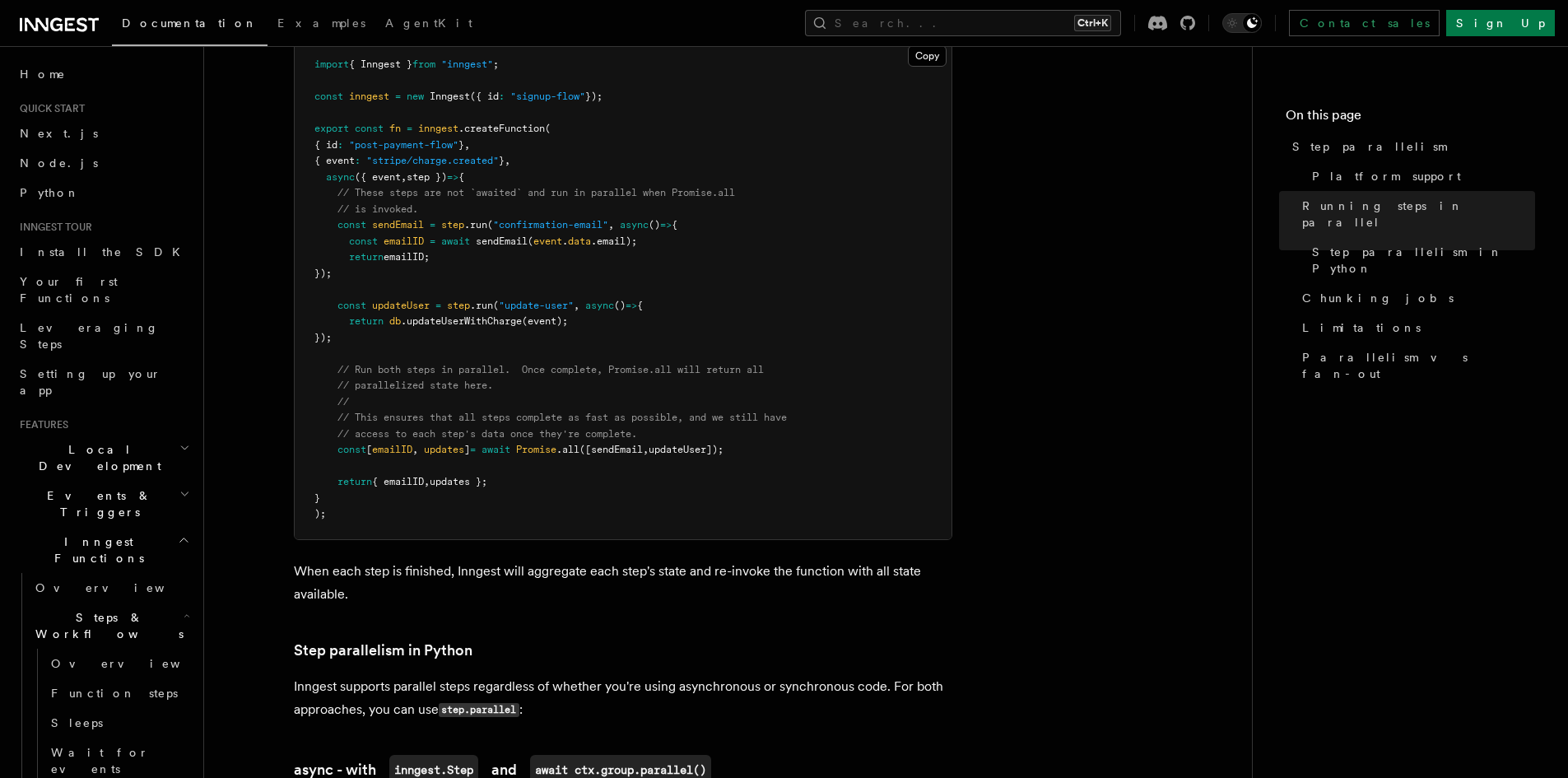
scroll to position [702, 0]
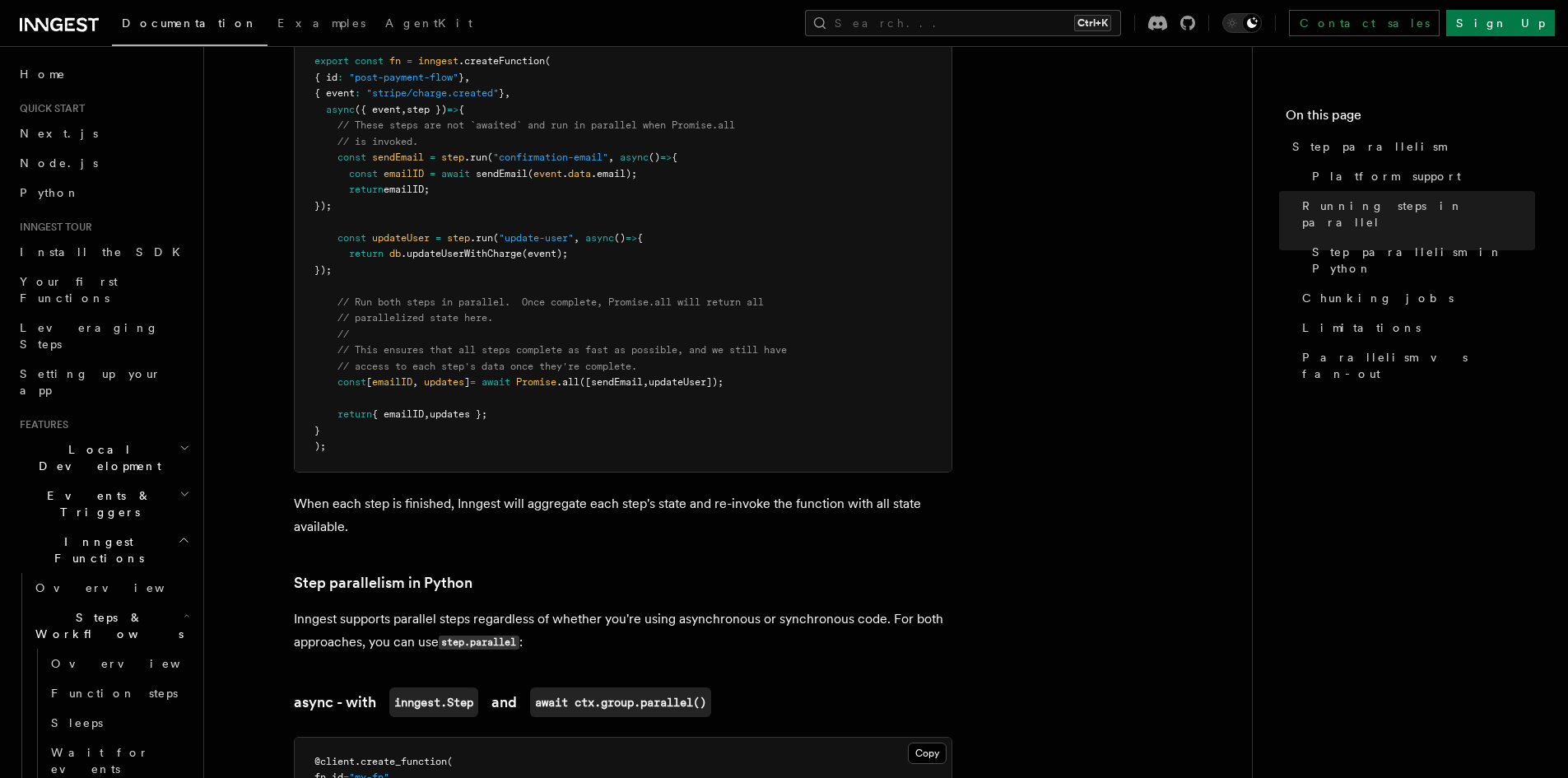
scroll to position [642, 0]
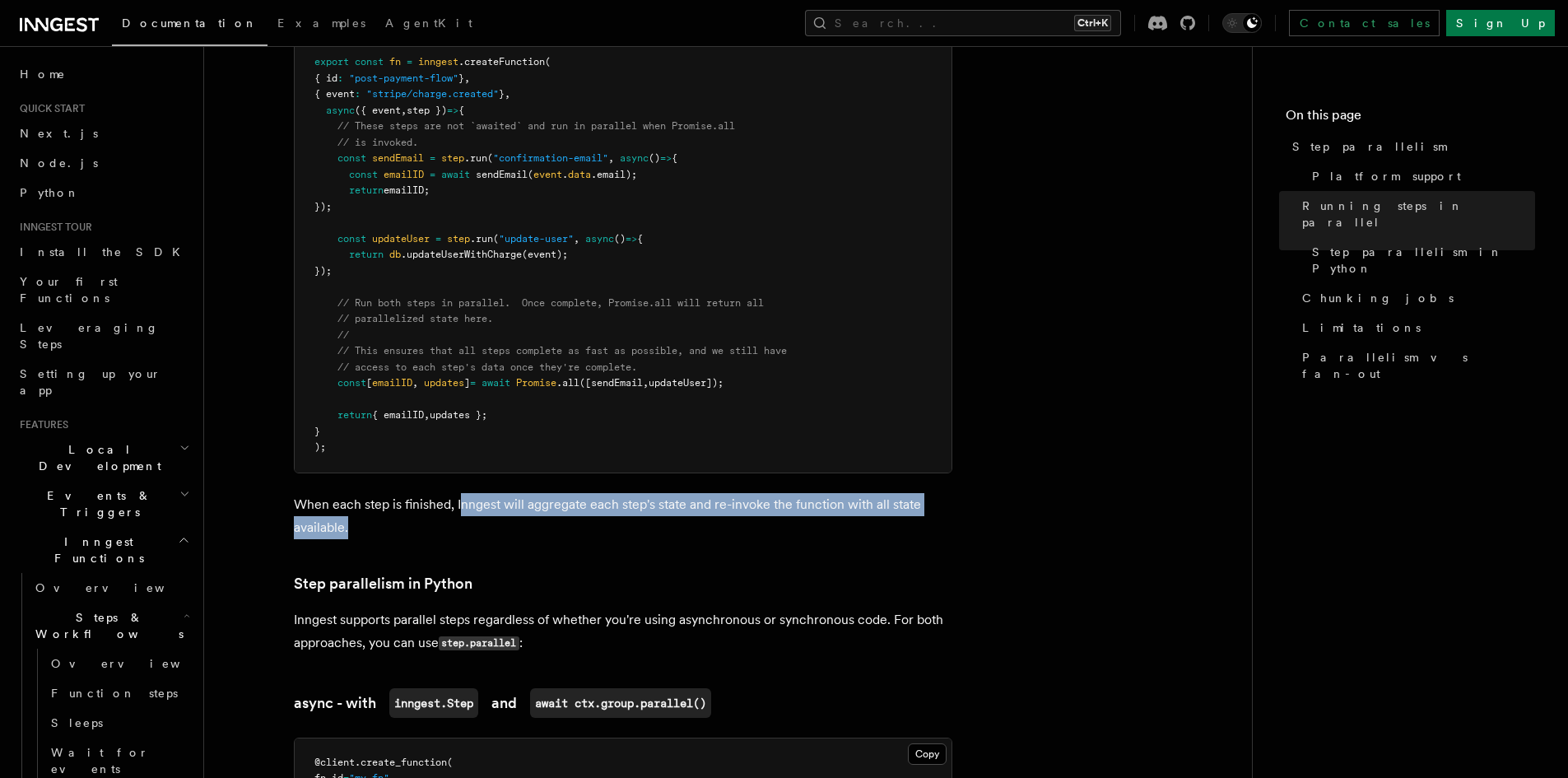
drag, startPoint x: 459, startPoint y: 484, endPoint x: 644, endPoint y: 501, distance: 185.8
click at [644, 501] on p "When each step is finished, Inngest will aggregate each step's state and re-inv…" at bounding box center [623, 516] width 658 height 47
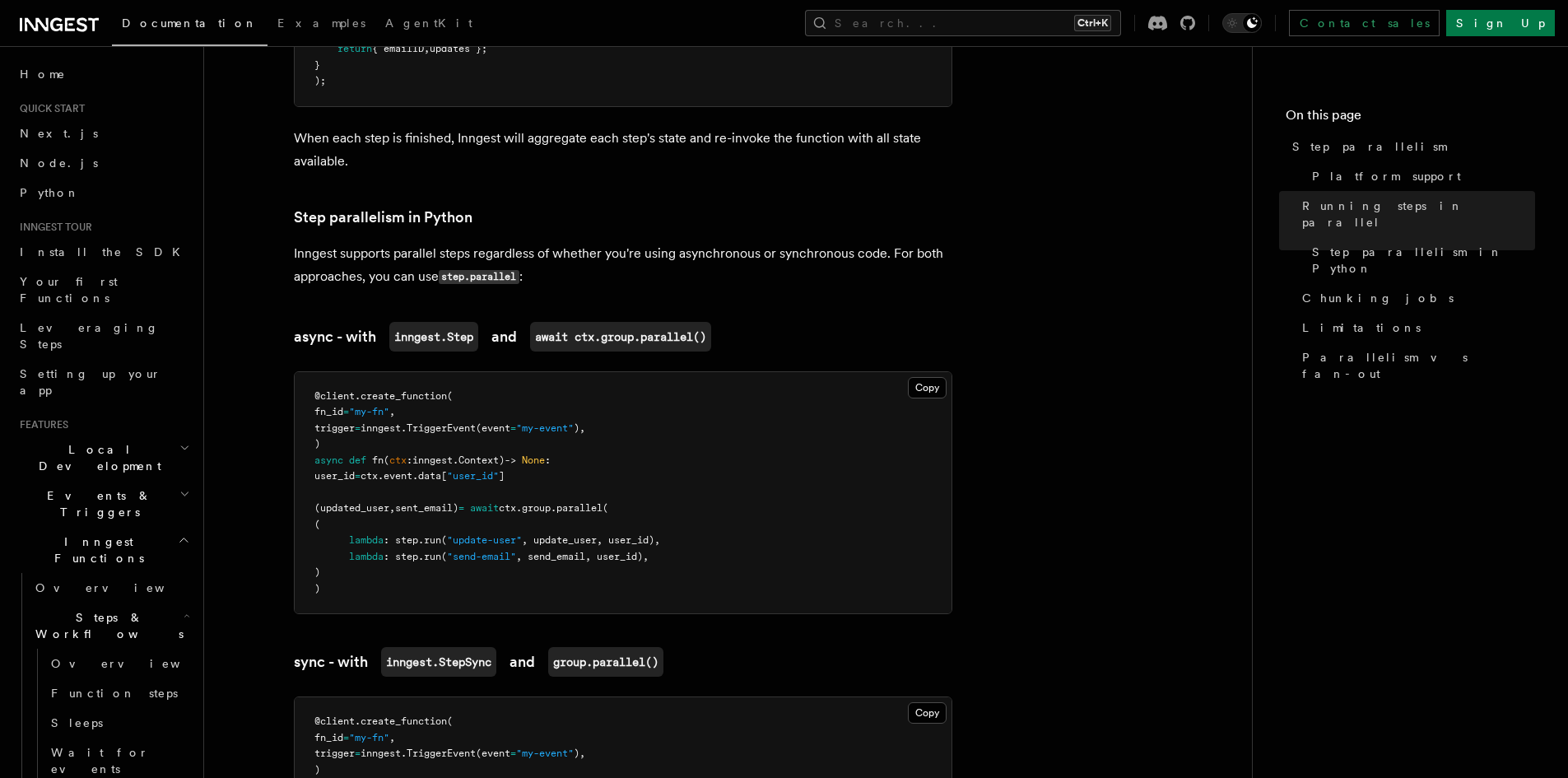
scroll to position [1008, 0]
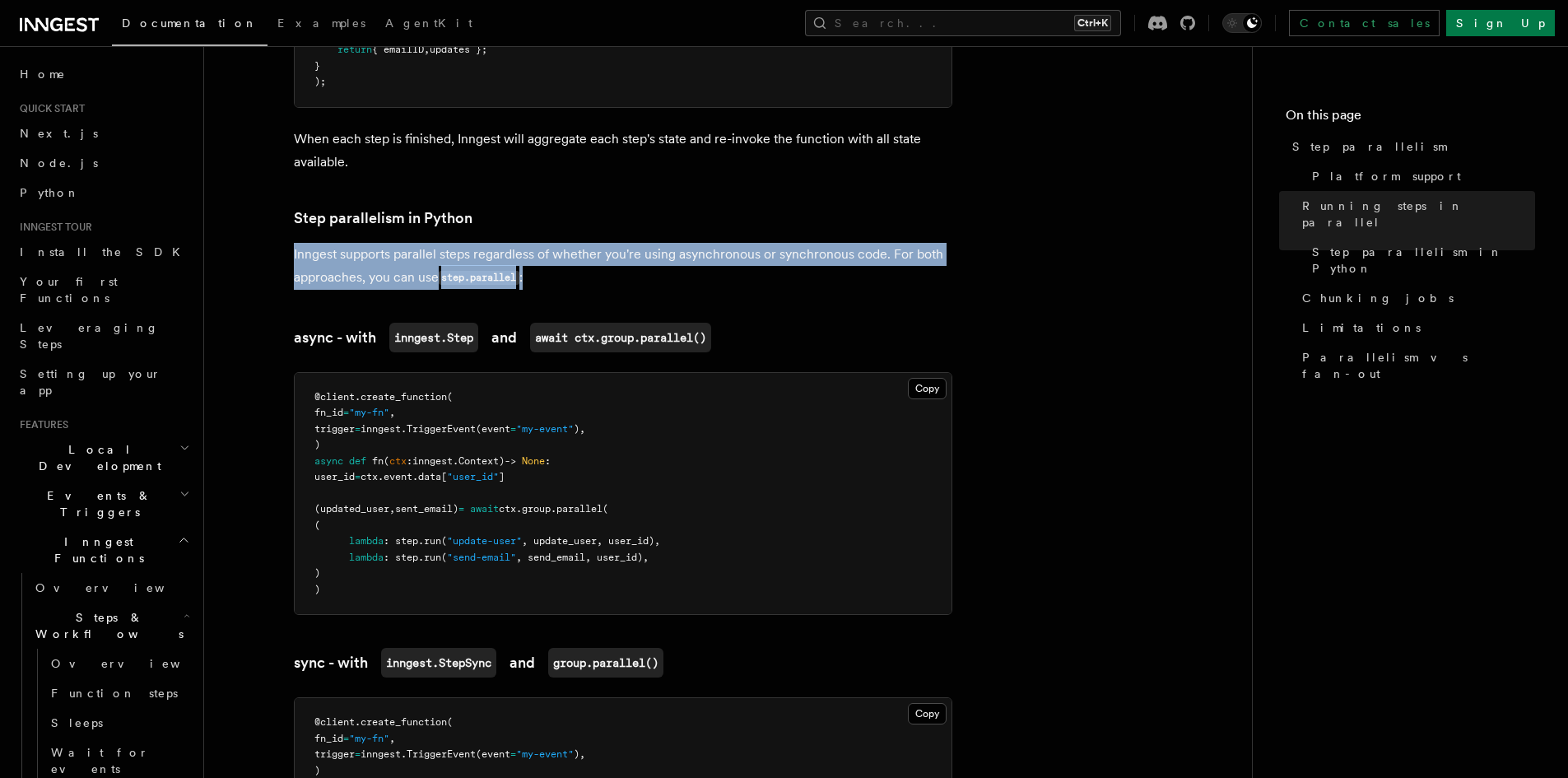
drag, startPoint x: 289, startPoint y: 233, endPoint x: 595, endPoint y: 251, distance: 306.5
click at [595, 251] on p "Inngest supports parallel steps regardless of whether you're using asynchronous…" at bounding box center [623, 266] width 658 height 47
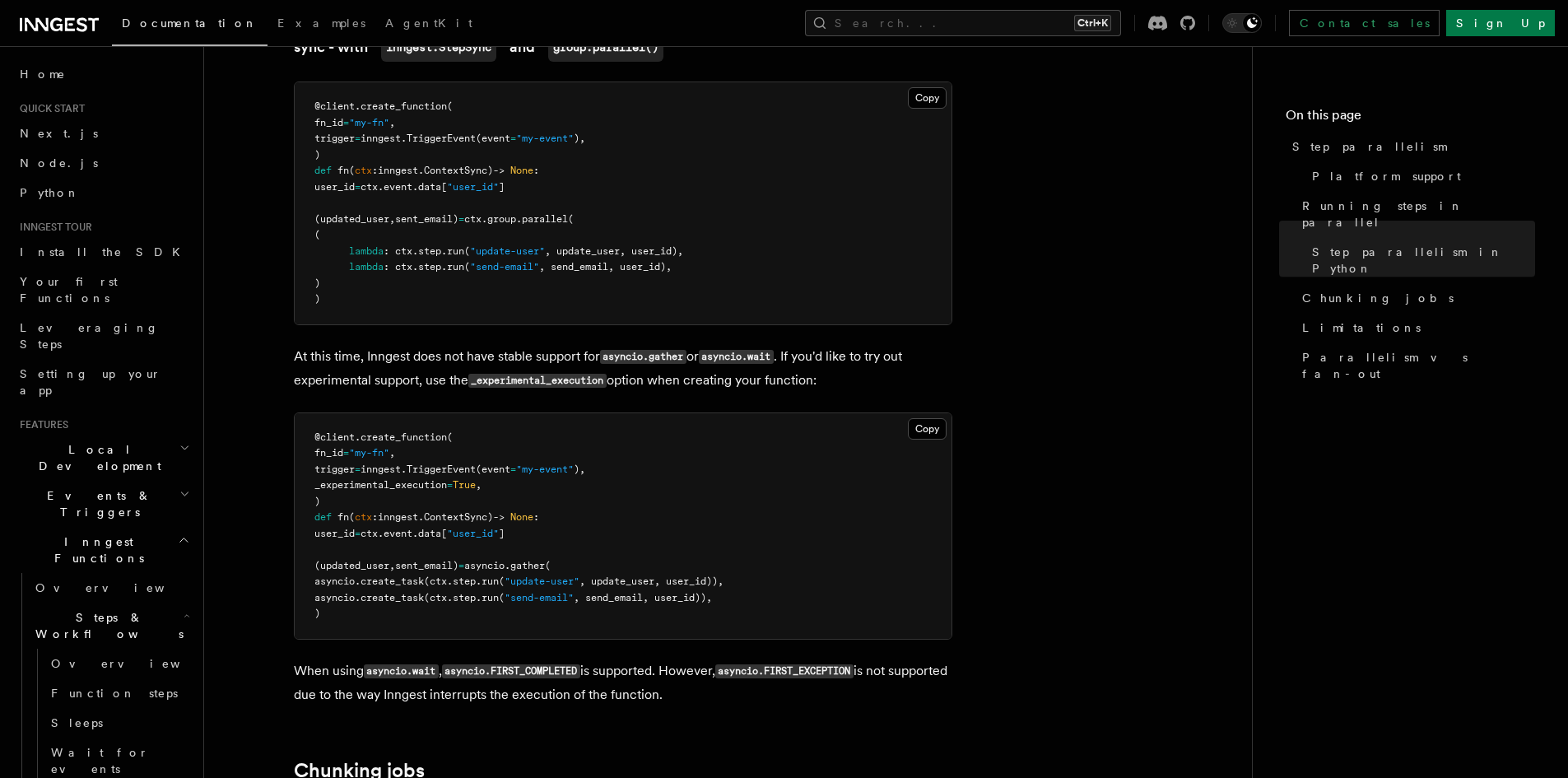
scroll to position [1624, 0]
drag, startPoint x: 310, startPoint y: 337, endPoint x: 442, endPoint y: 341, distance: 132.1
click at [442, 344] on p "At this time, Inngest does not have stable support for asyncio.gather or asynci…" at bounding box center [623, 368] width 658 height 47
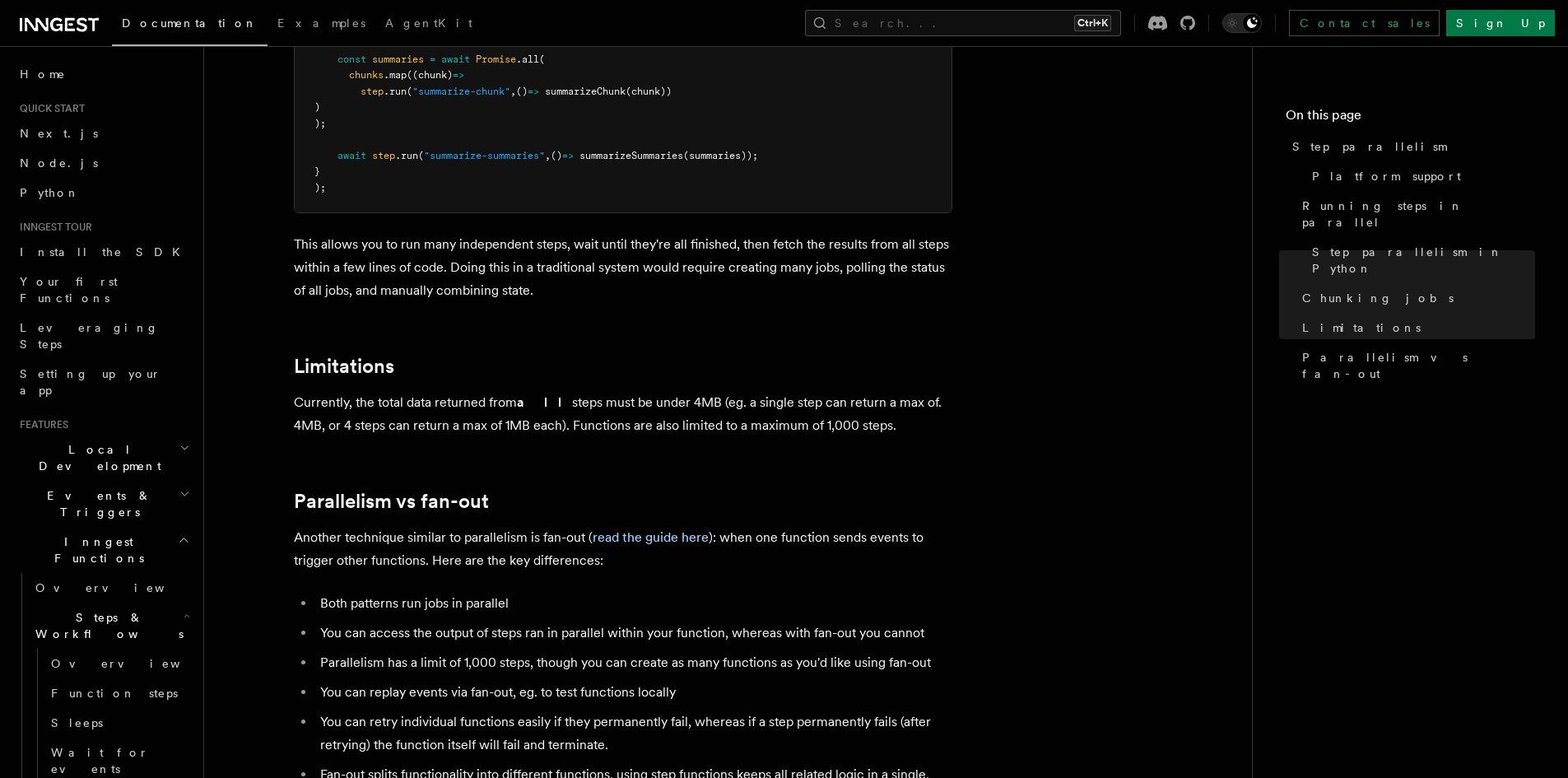
scroll to position [2610, 0]
drag, startPoint x: 335, startPoint y: 389, endPoint x: 461, endPoint y: 388, distance: 126.0
click at [461, 392] on p "Currently, the total data returned from all steps must be under 4MB (eg. a sing…" at bounding box center [623, 414] width 658 height 47
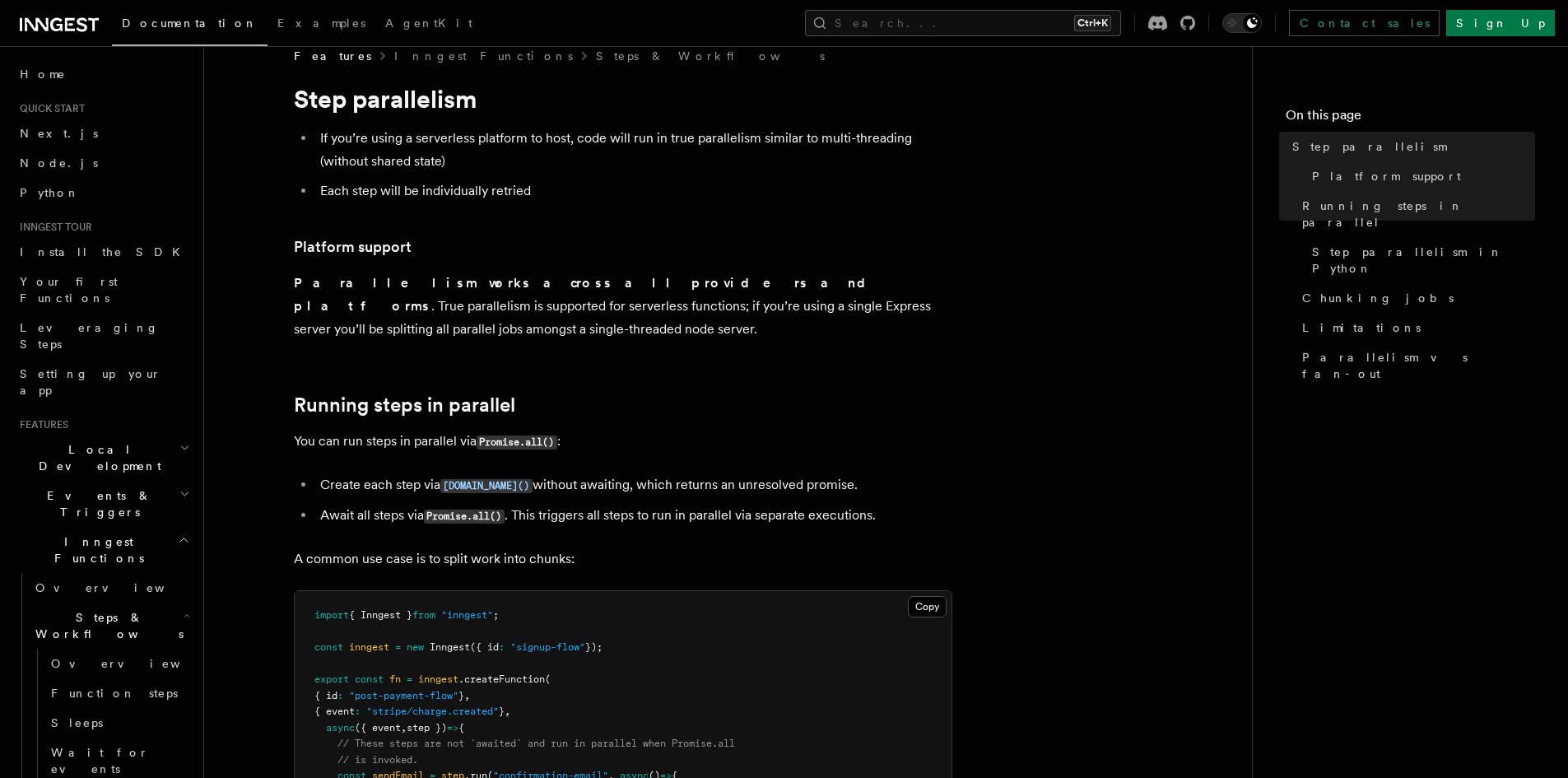
scroll to position [0, 0]
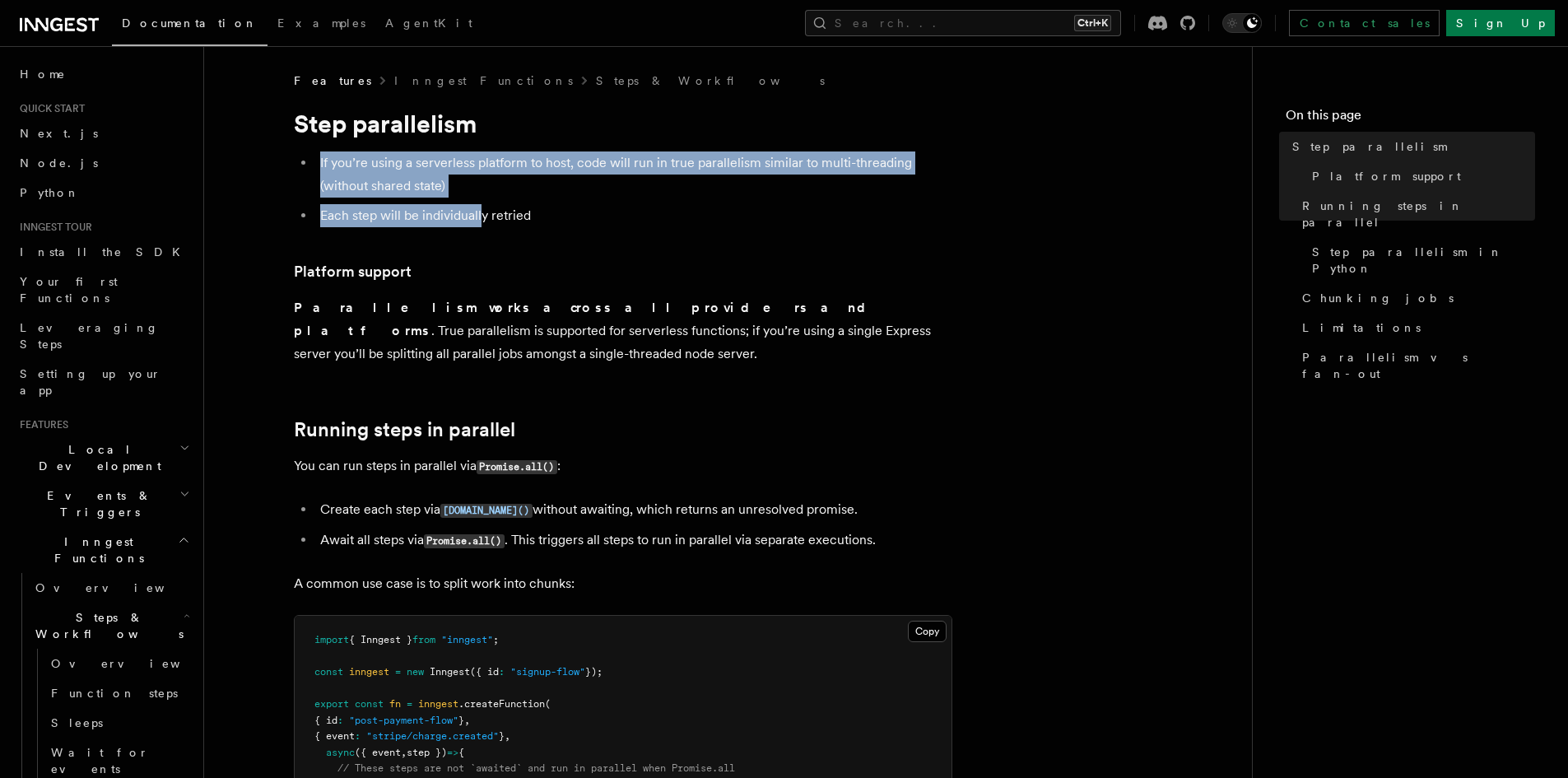
drag, startPoint x: 317, startPoint y: 159, endPoint x: 479, endPoint y: 201, distance: 167.4
click at [479, 201] on ul "If you’re using a serverless platform to host, code will run in true parallelis…" at bounding box center [623, 190] width 658 height 76
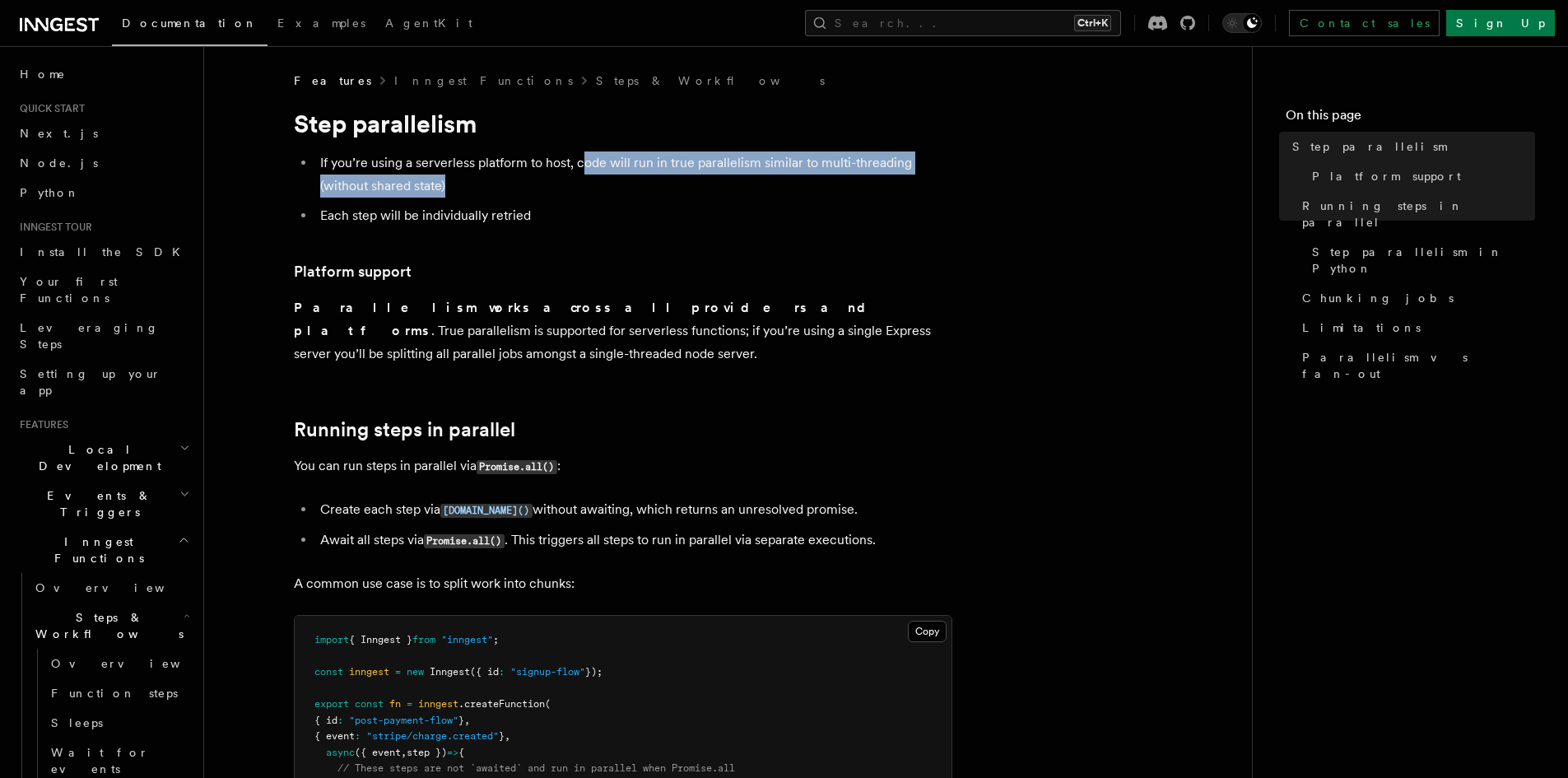
drag, startPoint x: 583, startPoint y: 162, endPoint x: 653, endPoint y: 178, distance: 71.8
click at [653, 178] on li "If you’re using a serverless platform to host, code will run in true parallelis…" at bounding box center [634, 175] width 637 height 47
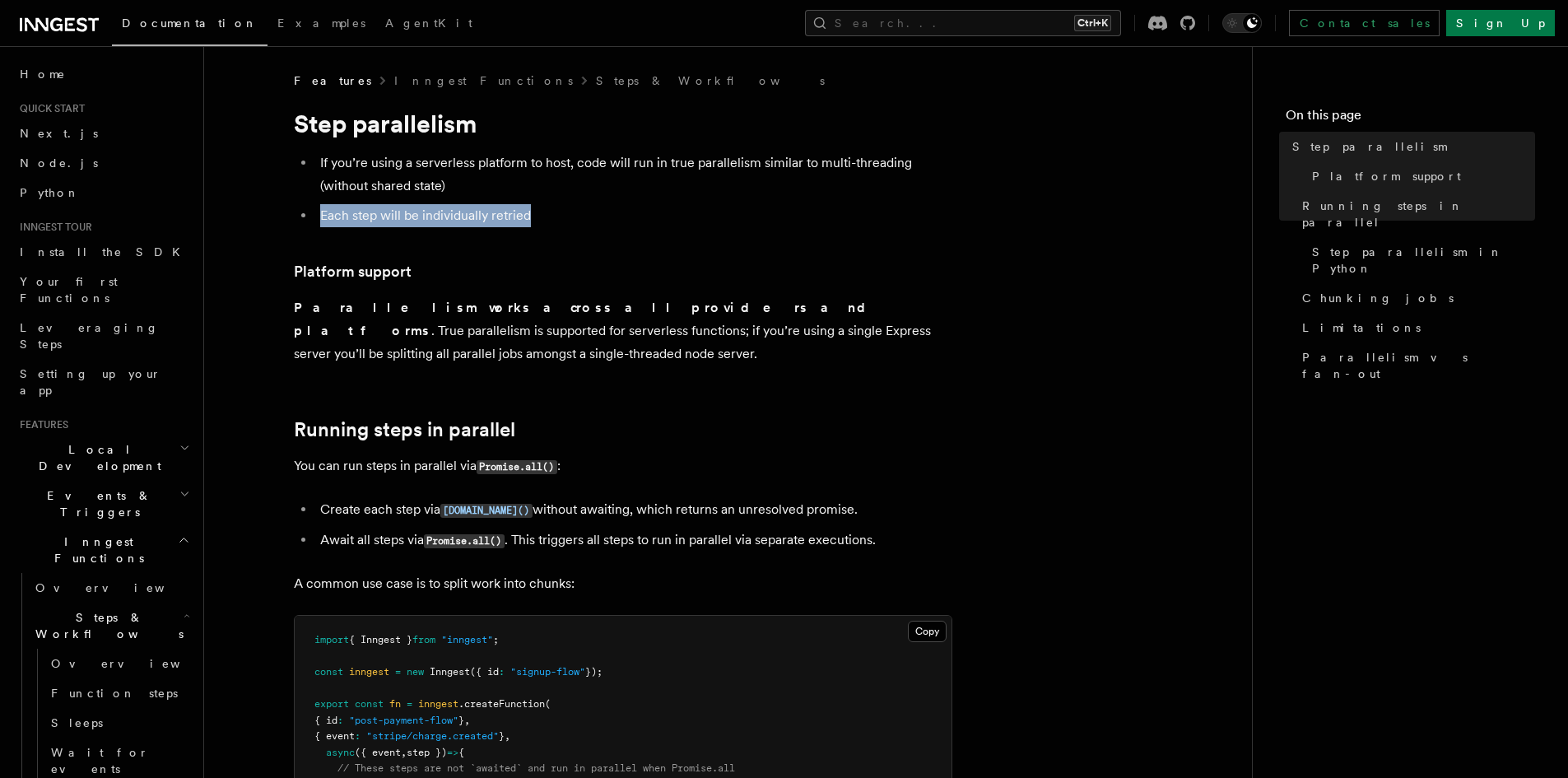
drag, startPoint x: 315, startPoint y: 213, endPoint x: 566, endPoint y: 213, distance: 251.0
click at [566, 213] on li "Each step will be individually retried" at bounding box center [634, 216] width 637 height 23
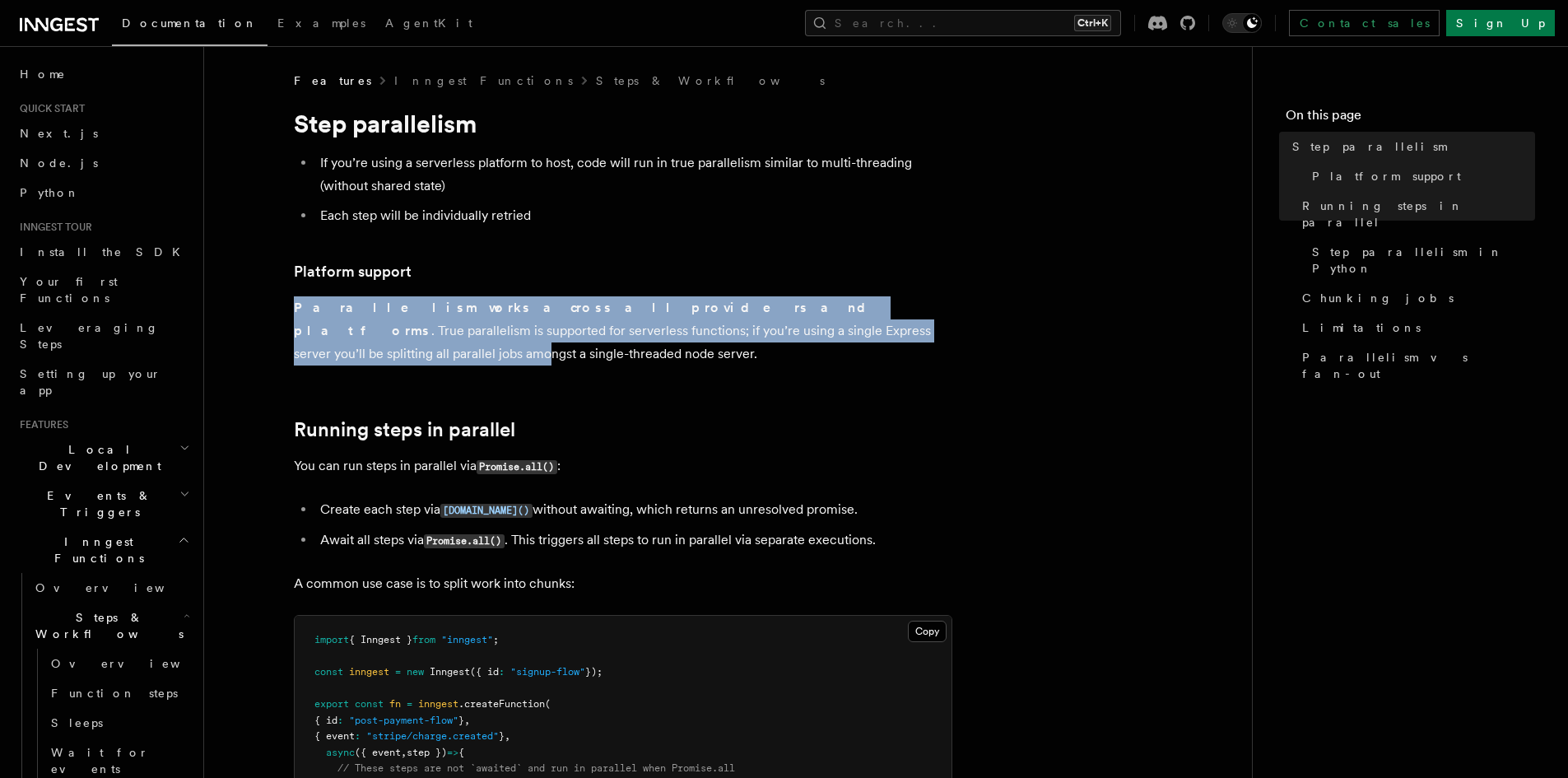
drag, startPoint x: 297, startPoint y: 303, endPoint x: 723, endPoint y: 335, distance: 427.2
click at [723, 335] on p "Parallelism works across all providers and platforms . True parallelism is supp…" at bounding box center [623, 331] width 658 height 69
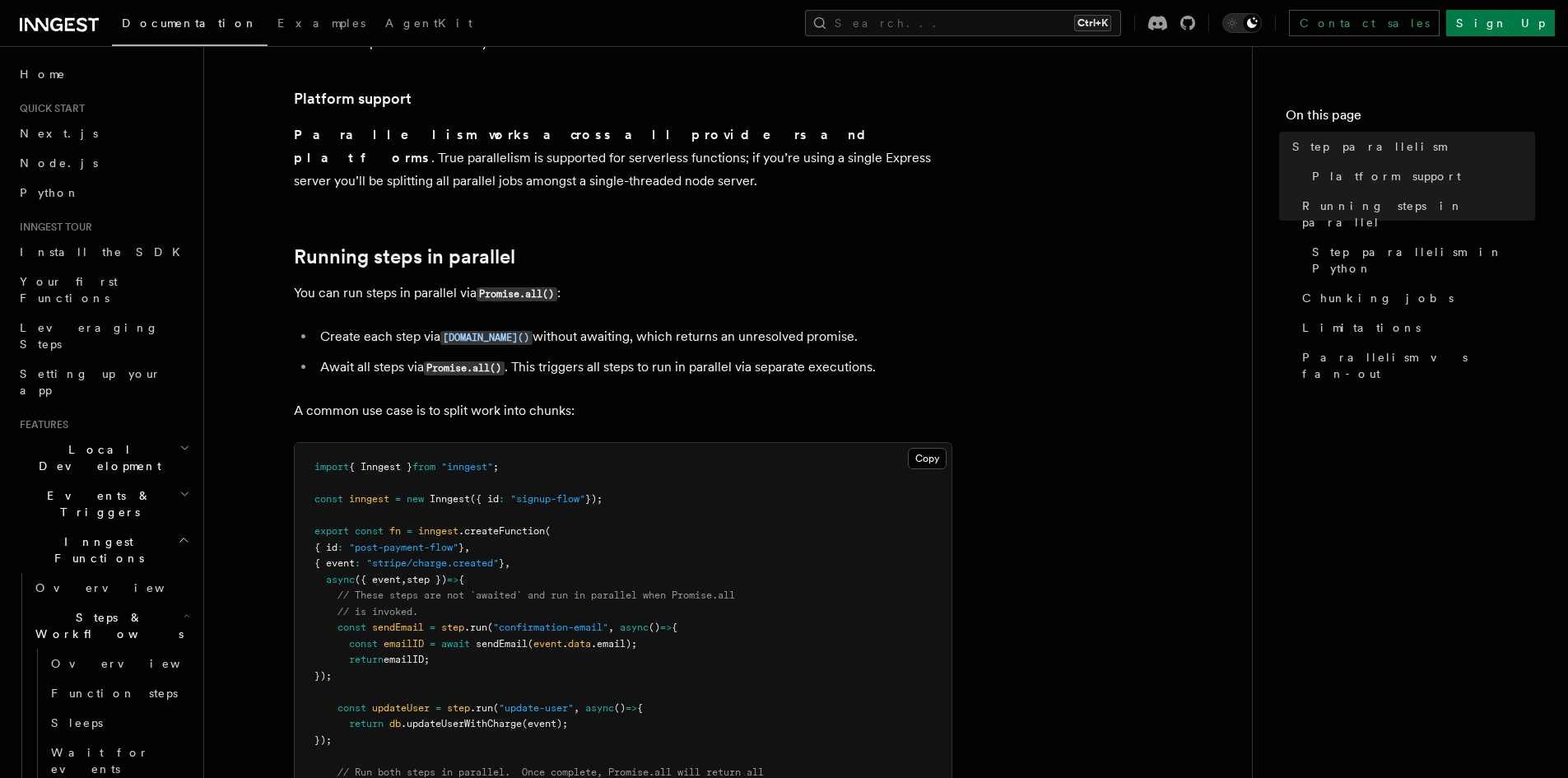
scroll to position [172, 0]
drag, startPoint x: 315, startPoint y: 313, endPoint x: 363, endPoint y: 310, distance: 48.1
click at [363, 326] on li "Create each step via step.run() without awaiting, which returns an unresolved p…" at bounding box center [634, 337] width 637 height 24
drag, startPoint x: 363, startPoint y: 313, endPoint x: 398, endPoint y: 313, distance: 35.0
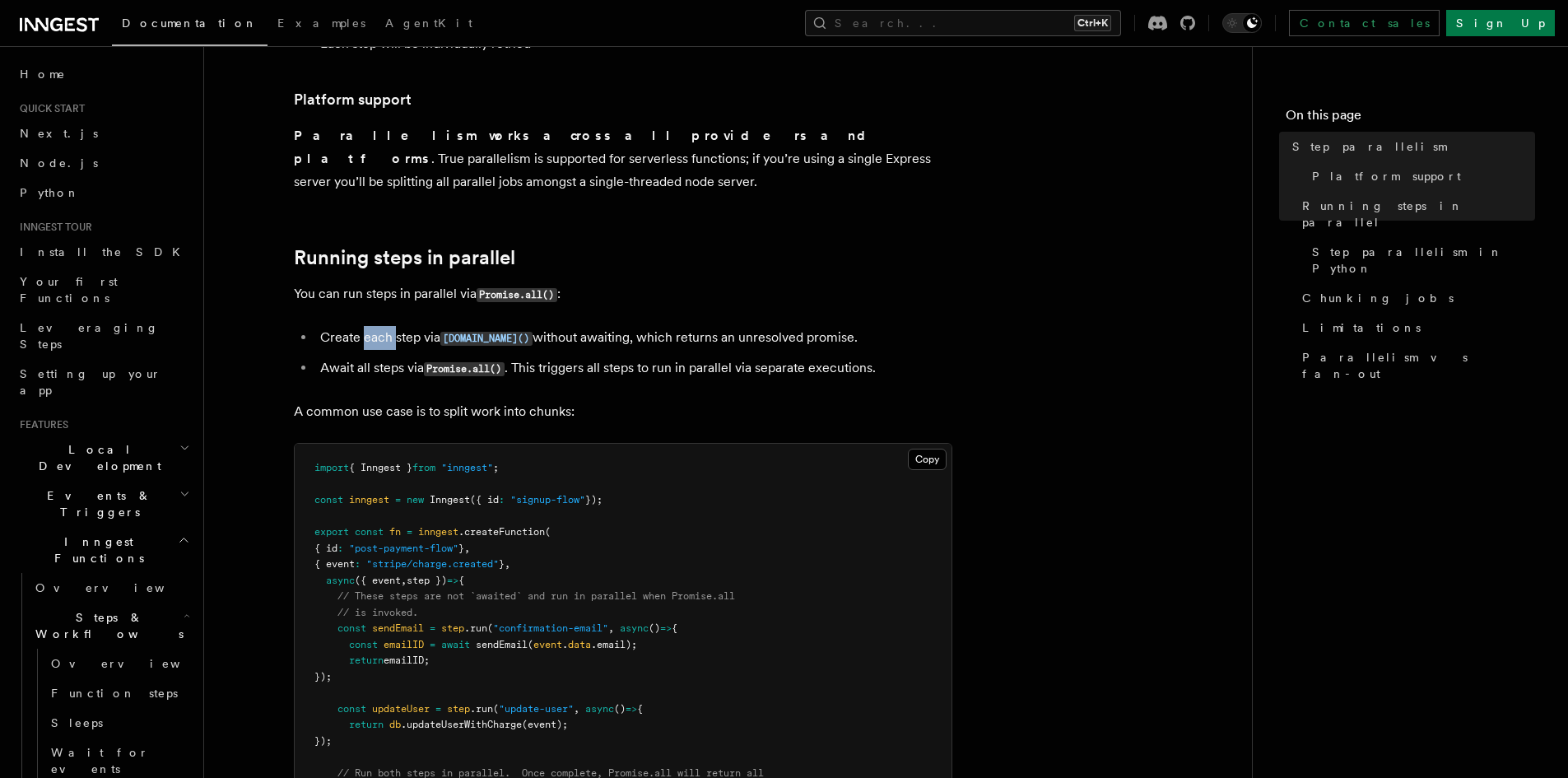
click at [398, 326] on li "Create each step via step.run() without awaiting, which returns an unresolved p…" at bounding box center [634, 337] width 637 height 24
drag, startPoint x: 514, startPoint y: 346, endPoint x: 729, endPoint y: 349, distance: 215.0
click at [729, 357] on li "Await all steps via Promise.all() . This triggers all steps to run in parallel …" at bounding box center [634, 368] width 637 height 24
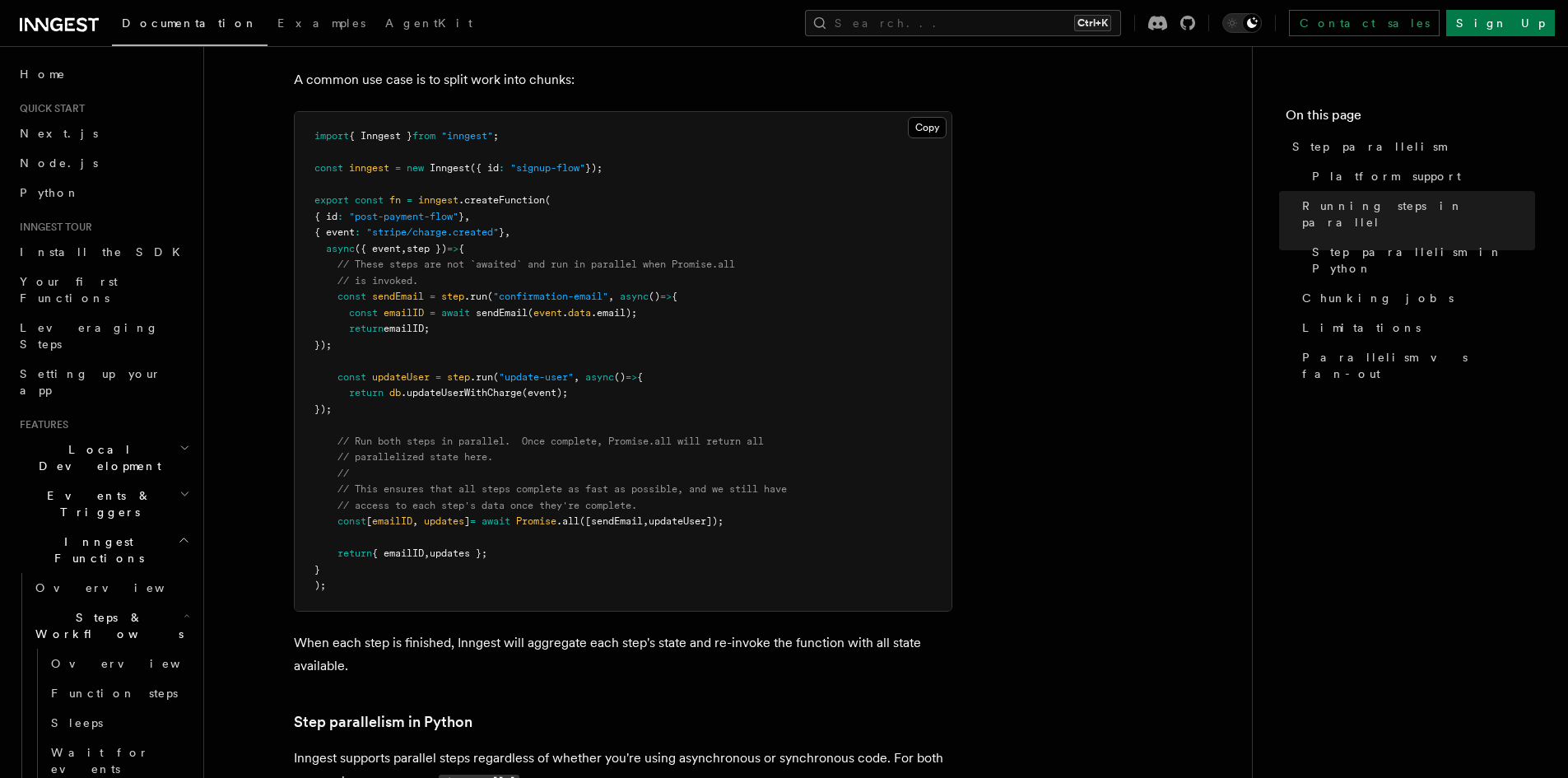
scroll to position [666, 0]
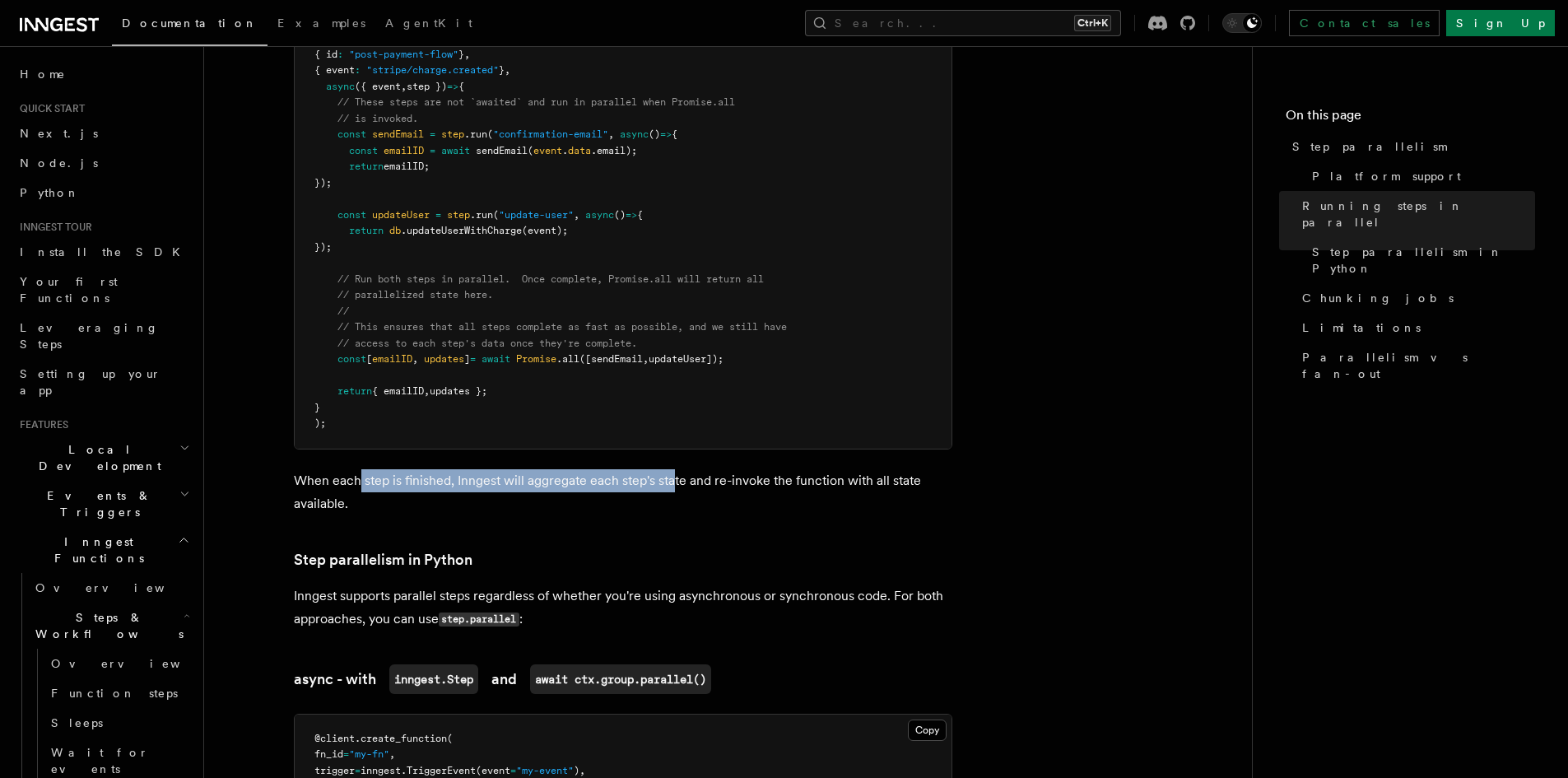
drag, startPoint x: 357, startPoint y: 460, endPoint x: 676, endPoint y: 456, distance: 319.0
click at [676, 469] on p "When each step is finished, Inngest will aggregate each step's state and re-inv…" at bounding box center [623, 492] width 658 height 47
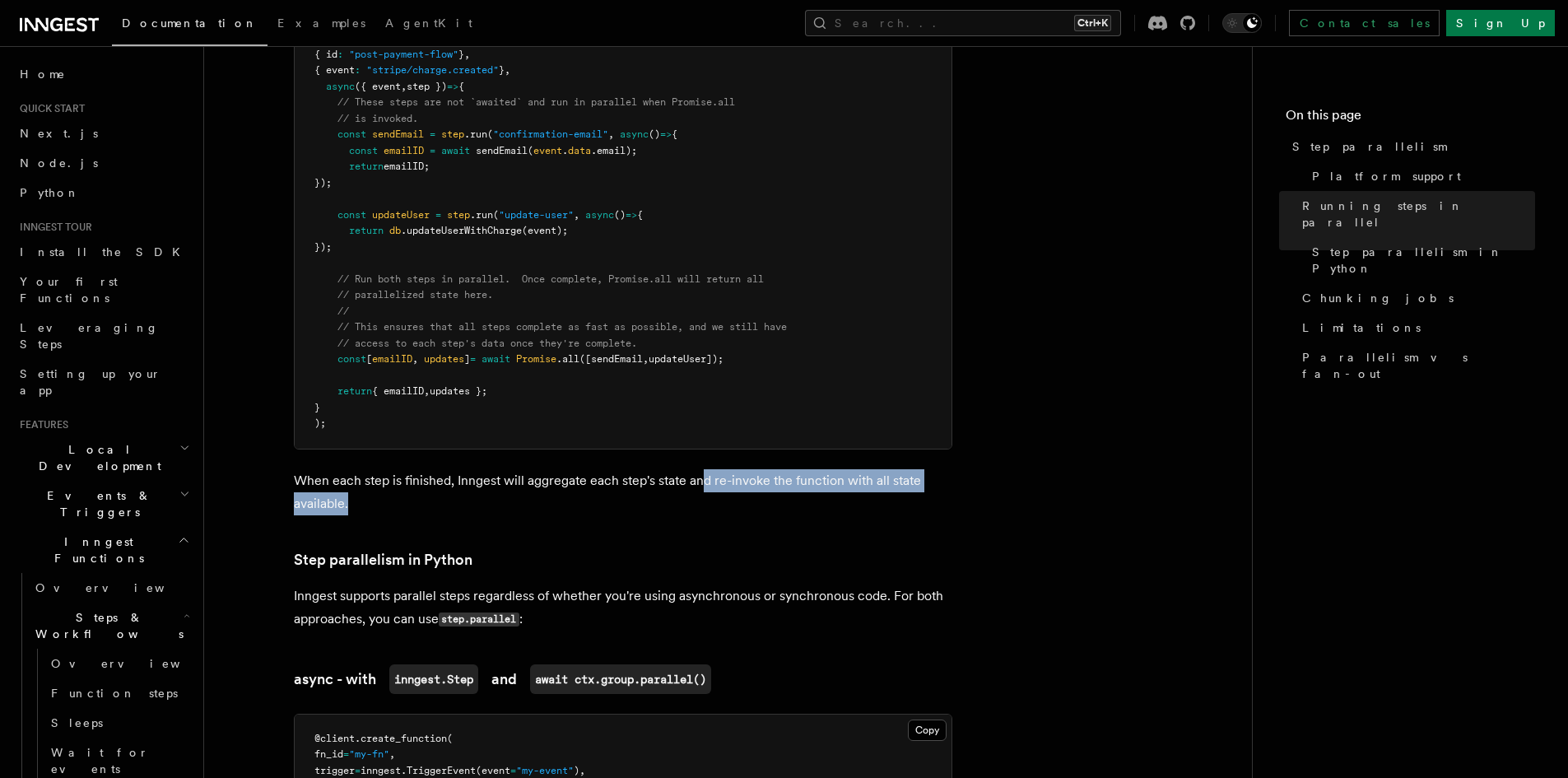
drag, startPoint x: 701, startPoint y: 457, endPoint x: 752, endPoint y: 471, distance: 52.9
click at [752, 471] on p "When each step is finished, Inngest will aggregate each step's state and re-inv…" at bounding box center [623, 492] width 658 height 47
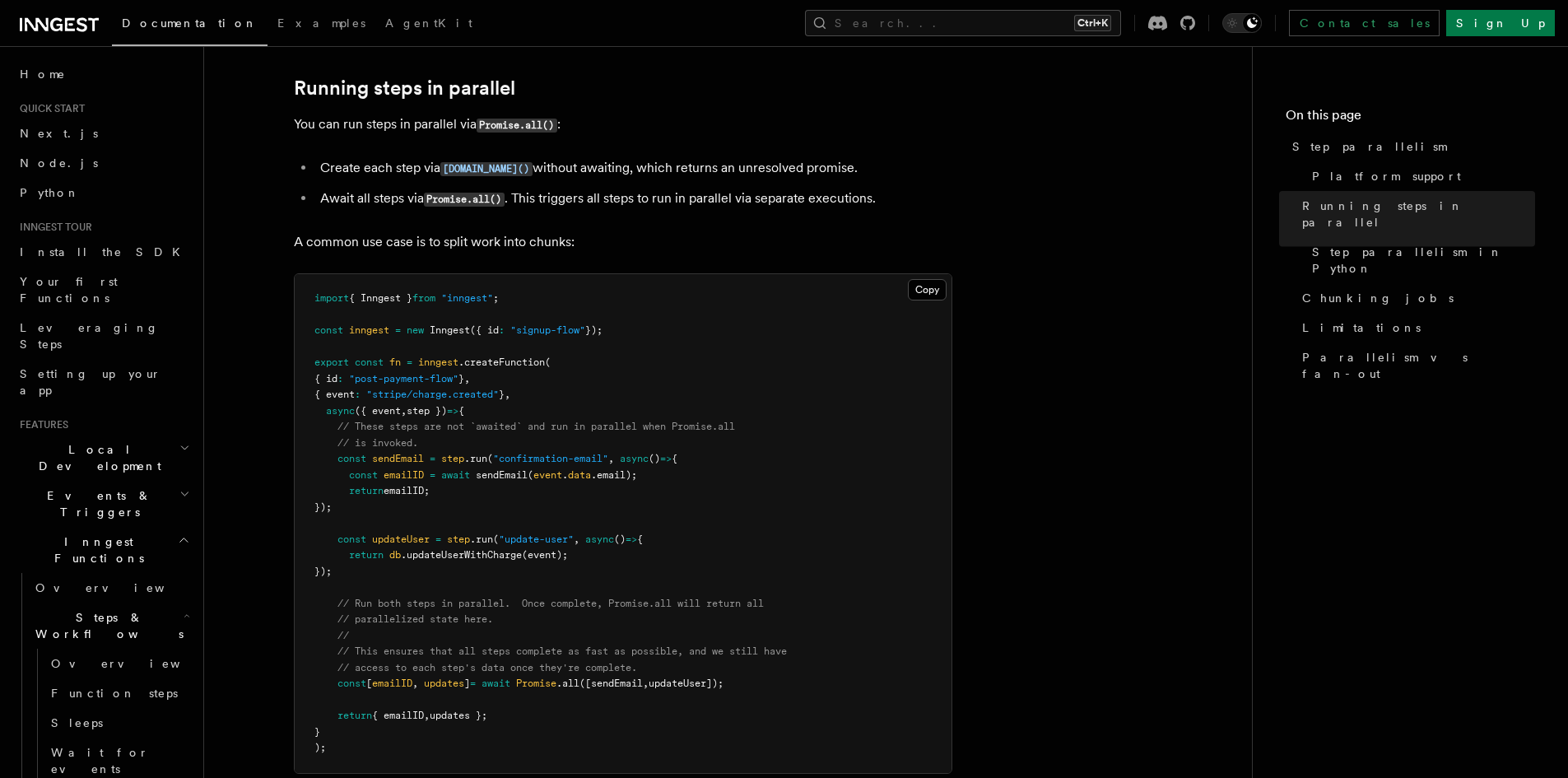
scroll to position [341, 0]
drag, startPoint x: 347, startPoint y: 453, endPoint x: 457, endPoint y: 483, distance: 114.0
click at [457, 483] on pre "import { Inngest } from "inngest" ; const inngest = new Inngest ({ id : "signup…" at bounding box center [623, 524] width 657 height 499
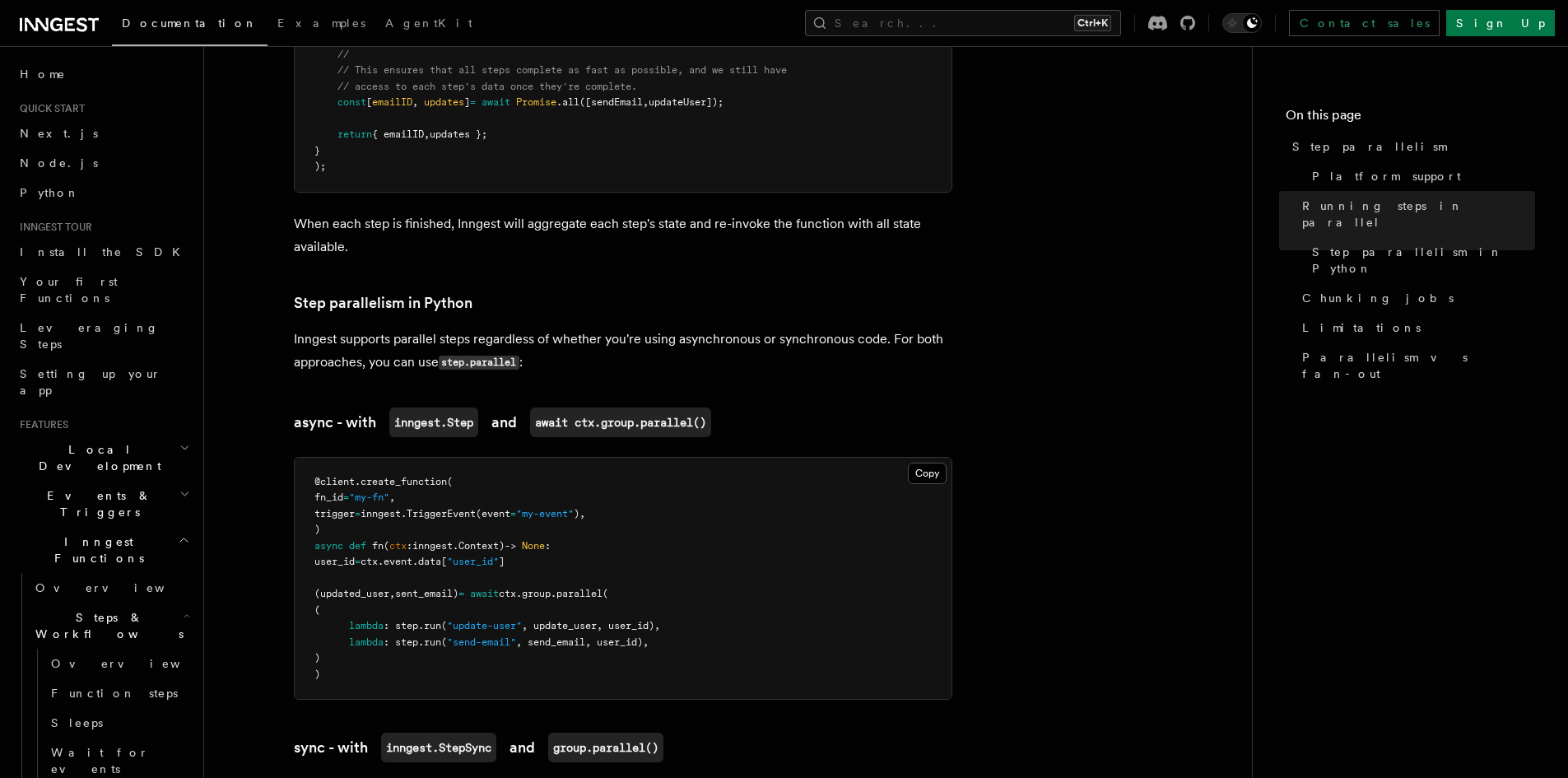
scroll to position [948, 0]
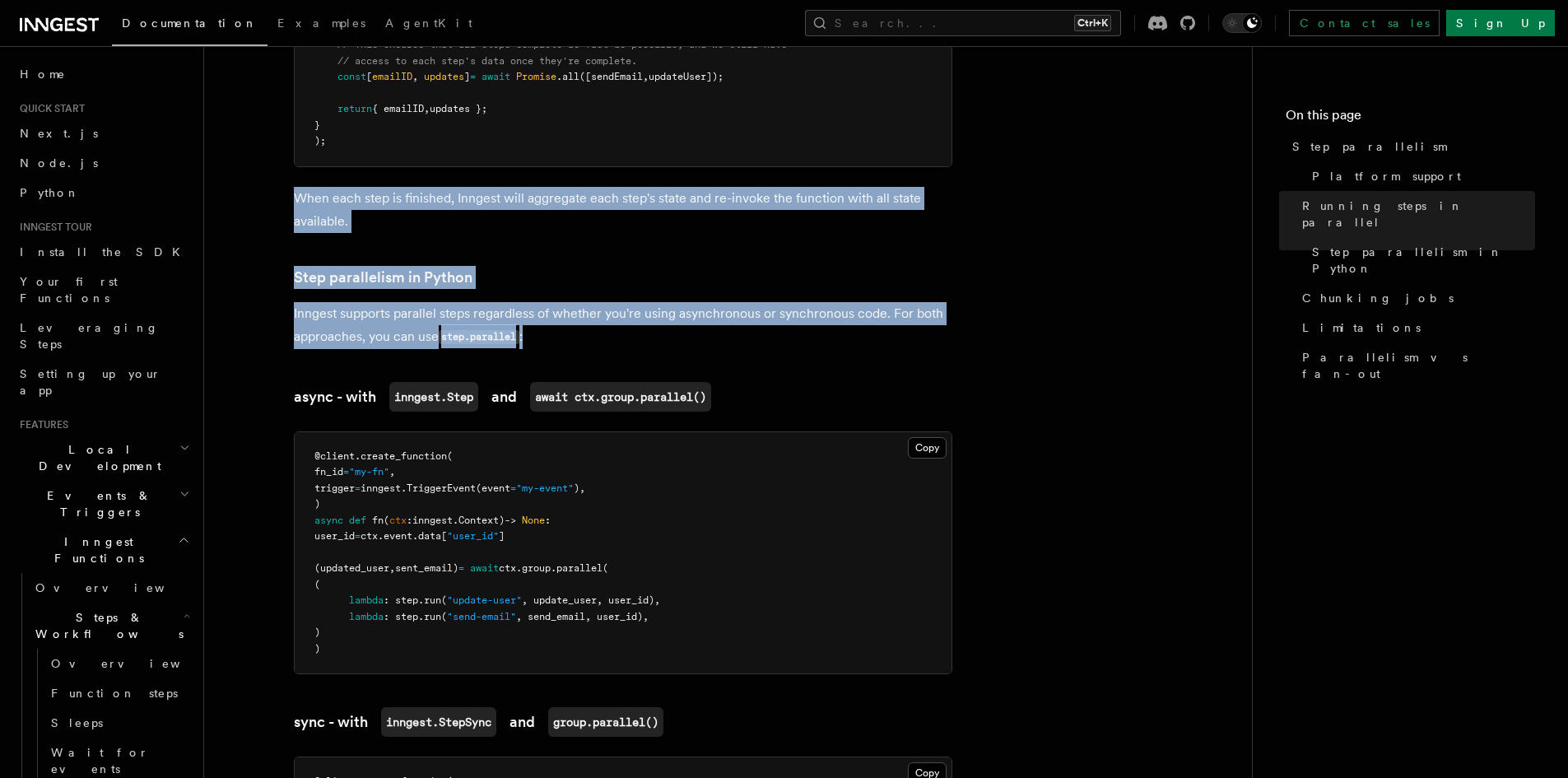
drag, startPoint x: 294, startPoint y: 173, endPoint x: 585, endPoint y: 316, distance: 324.2
click at [585, 316] on p "Inngest supports parallel steps regardless of whether you're using asynchronous…" at bounding box center [623, 325] width 658 height 47
drag, startPoint x: 297, startPoint y: 176, endPoint x: 536, endPoint y: 310, distance: 274.0
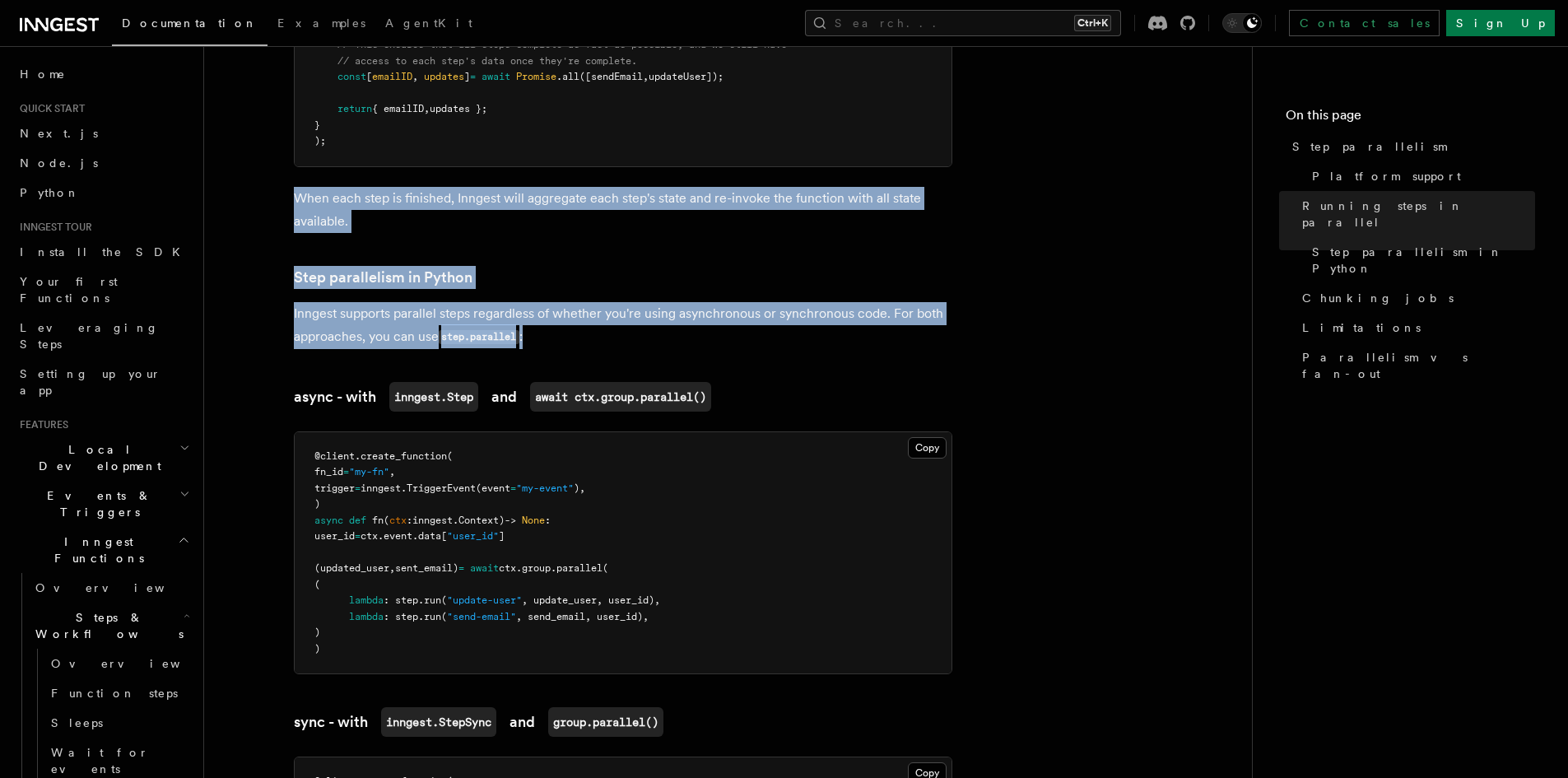
click at [536, 310] on p "Inngest supports parallel steps regardless of whether you're using asynchronous…" at bounding box center [623, 325] width 658 height 47
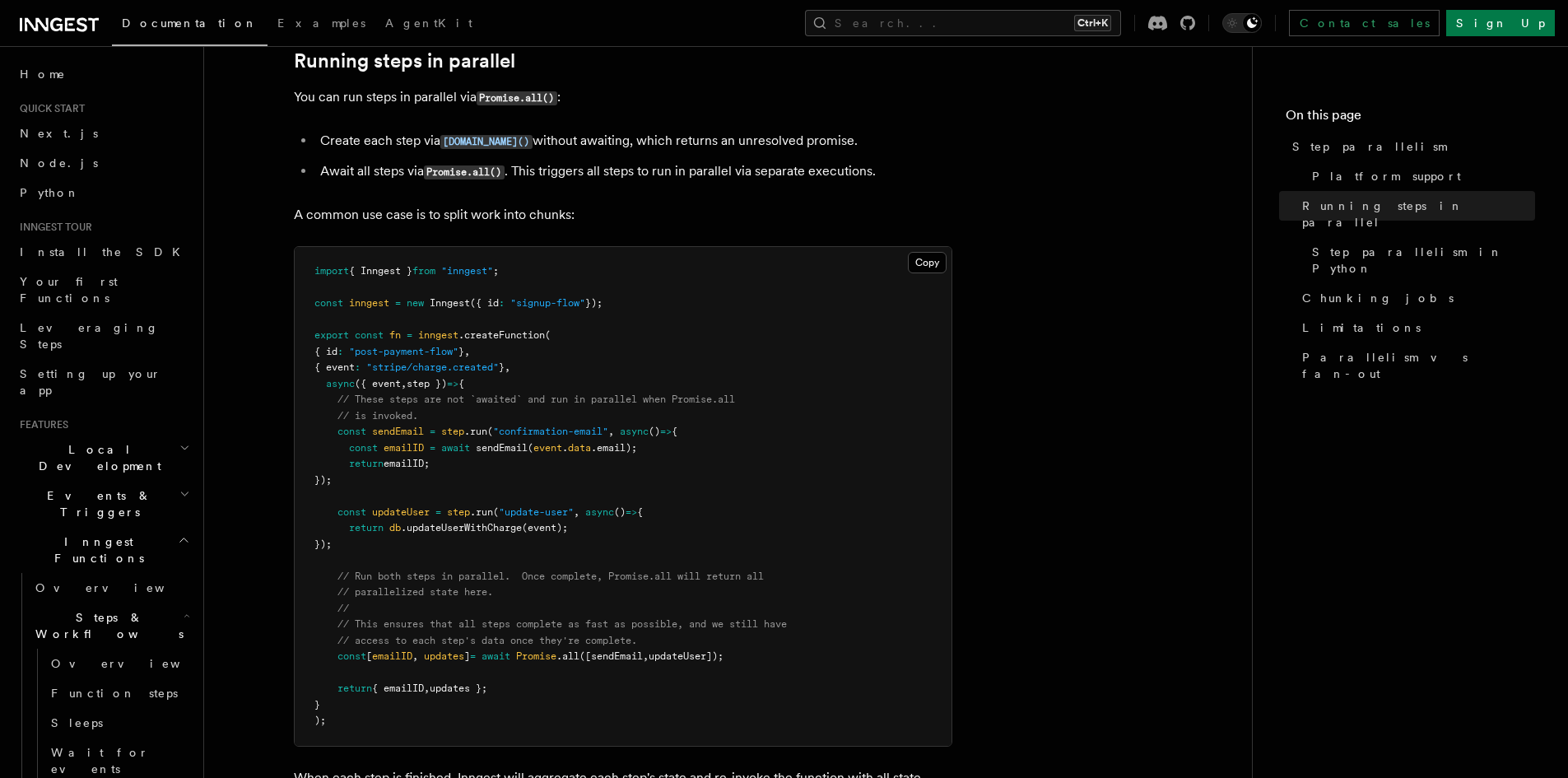
scroll to position [368, 0]
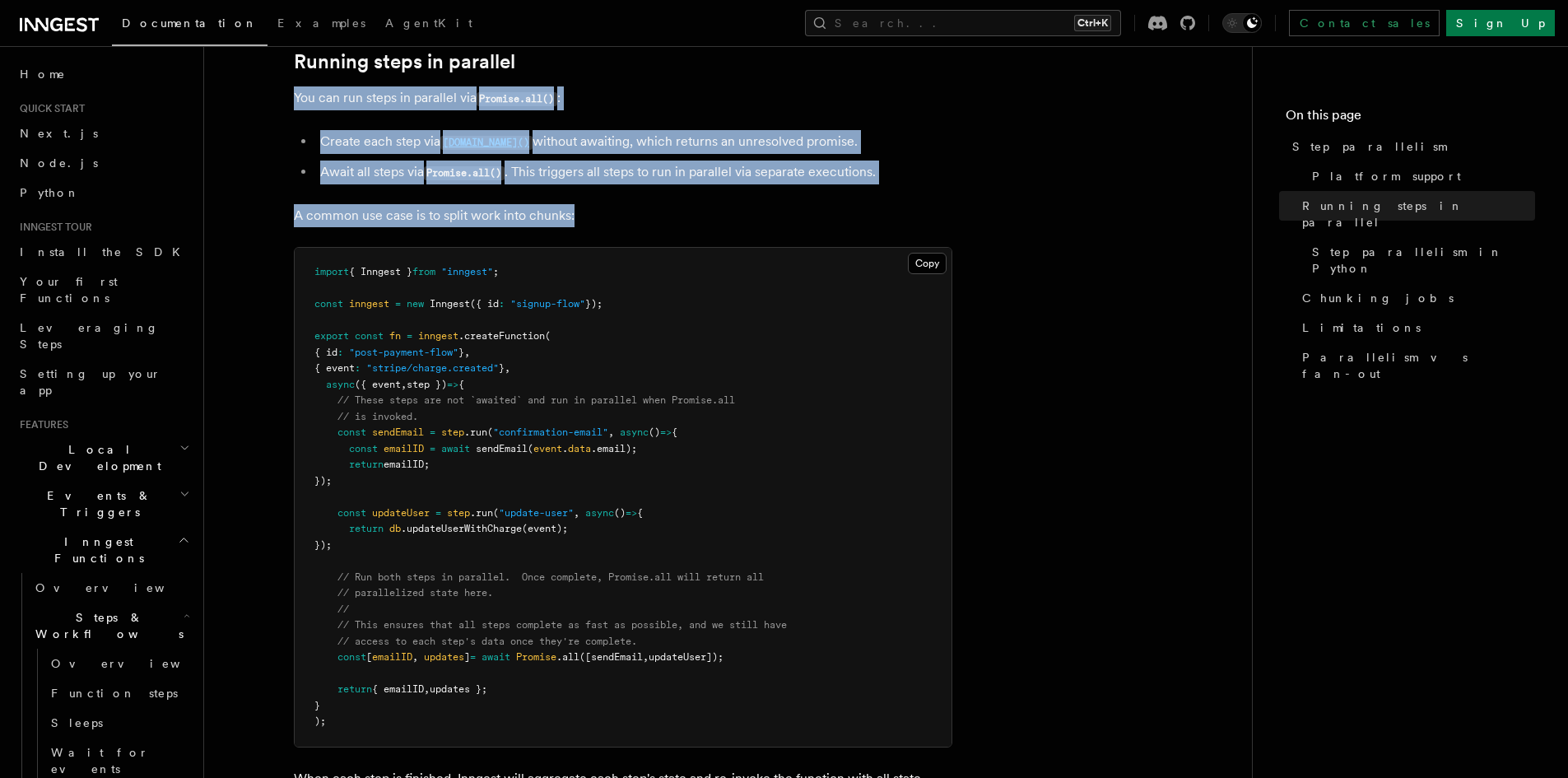
drag, startPoint x: 297, startPoint y: 79, endPoint x: 671, endPoint y: 188, distance: 389.6
click at [671, 205] on p "A common use case is to split work into chunks:" at bounding box center [623, 216] width 658 height 23
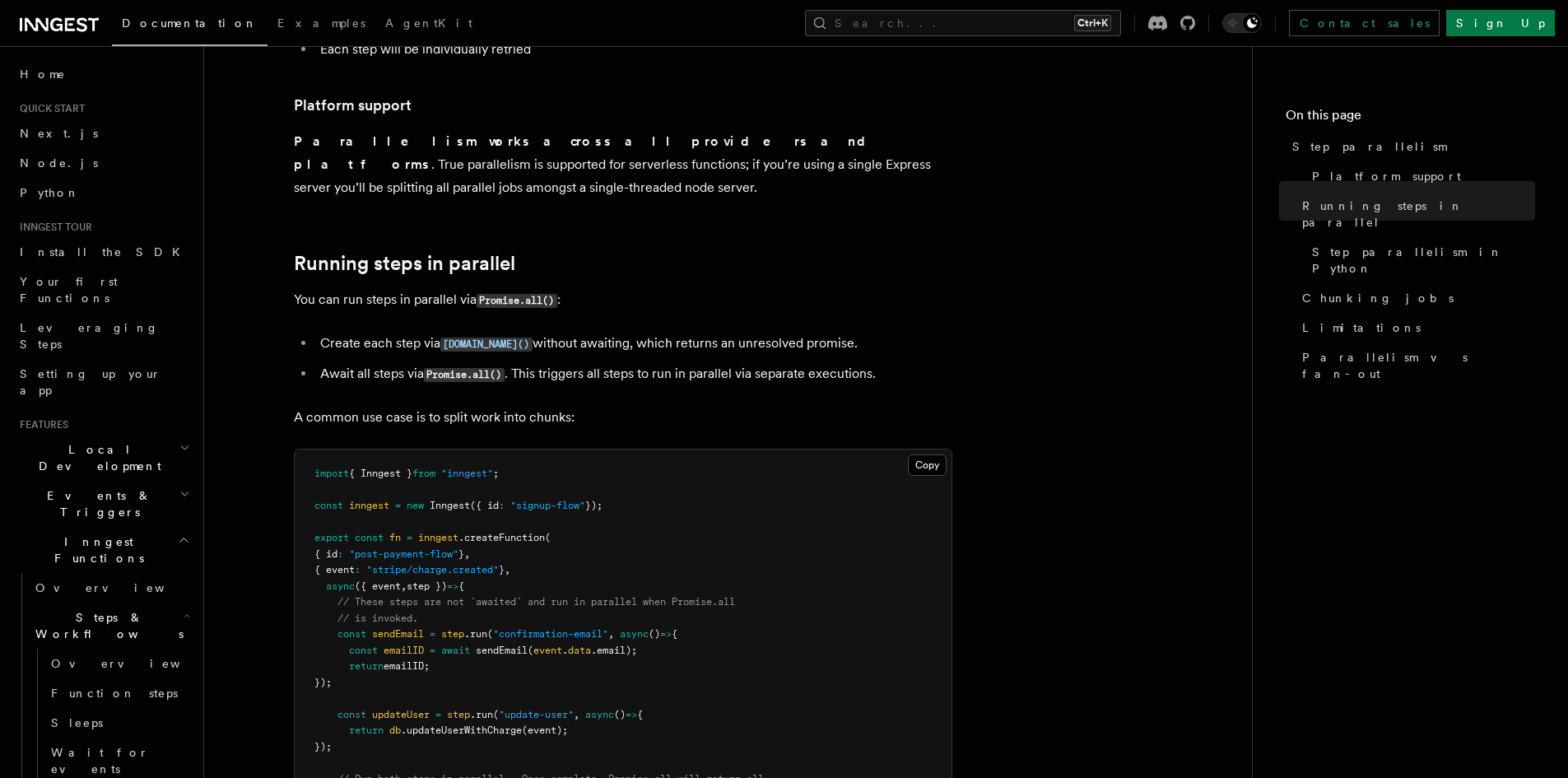
scroll to position [165, 0]
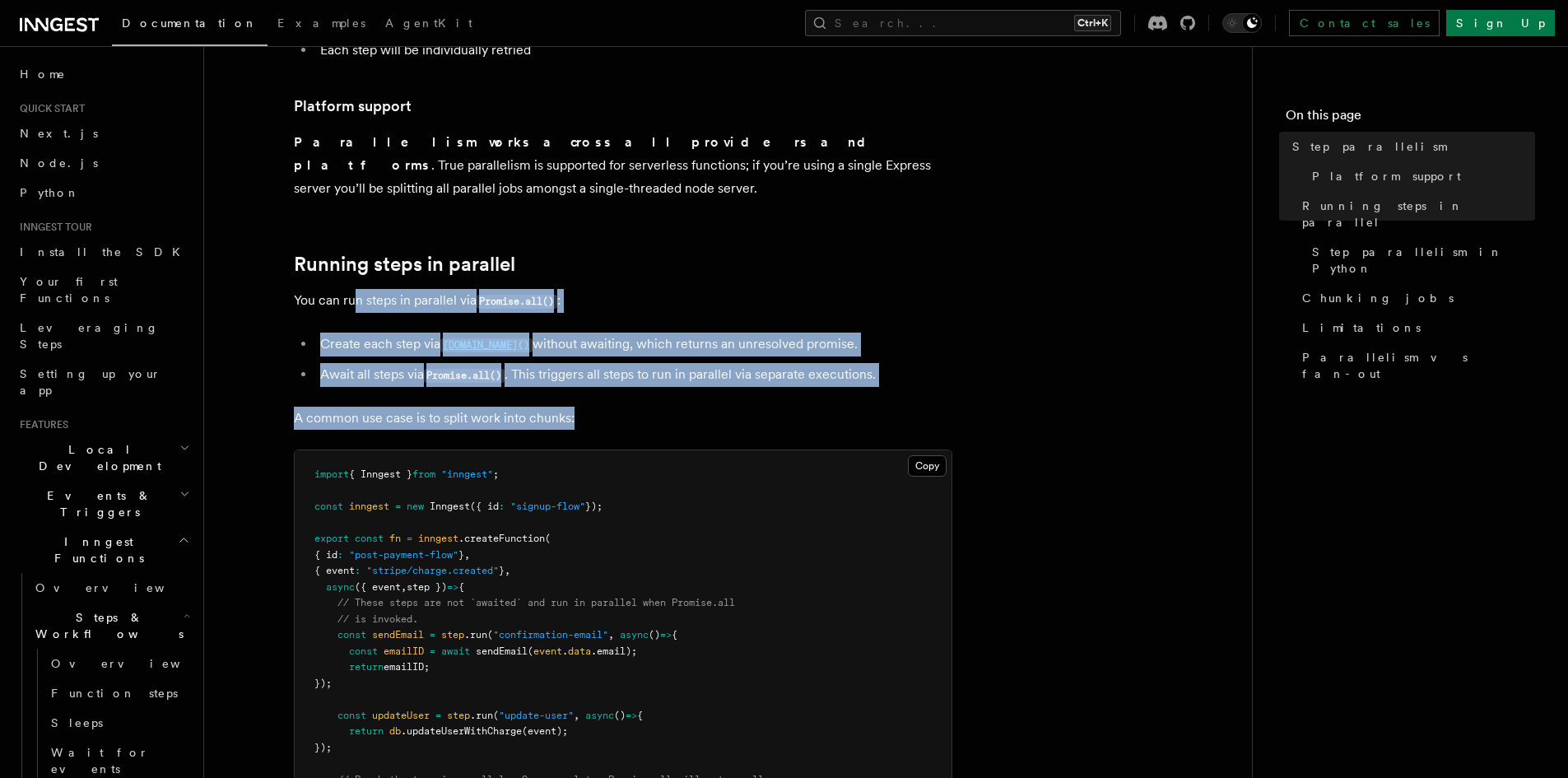
drag, startPoint x: 354, startPoint y: 279, endPoint x: 618, endPoint y: 402, distance: 291.2
click at [618, 407] on p "A common use case is to split work into chunks:" at bounding box center [623, 418] width 658 height 23
drag, startPoint x: 292, startPoint y: 277, endPoint x: 598, endPoint y: 378, distance: 322.2
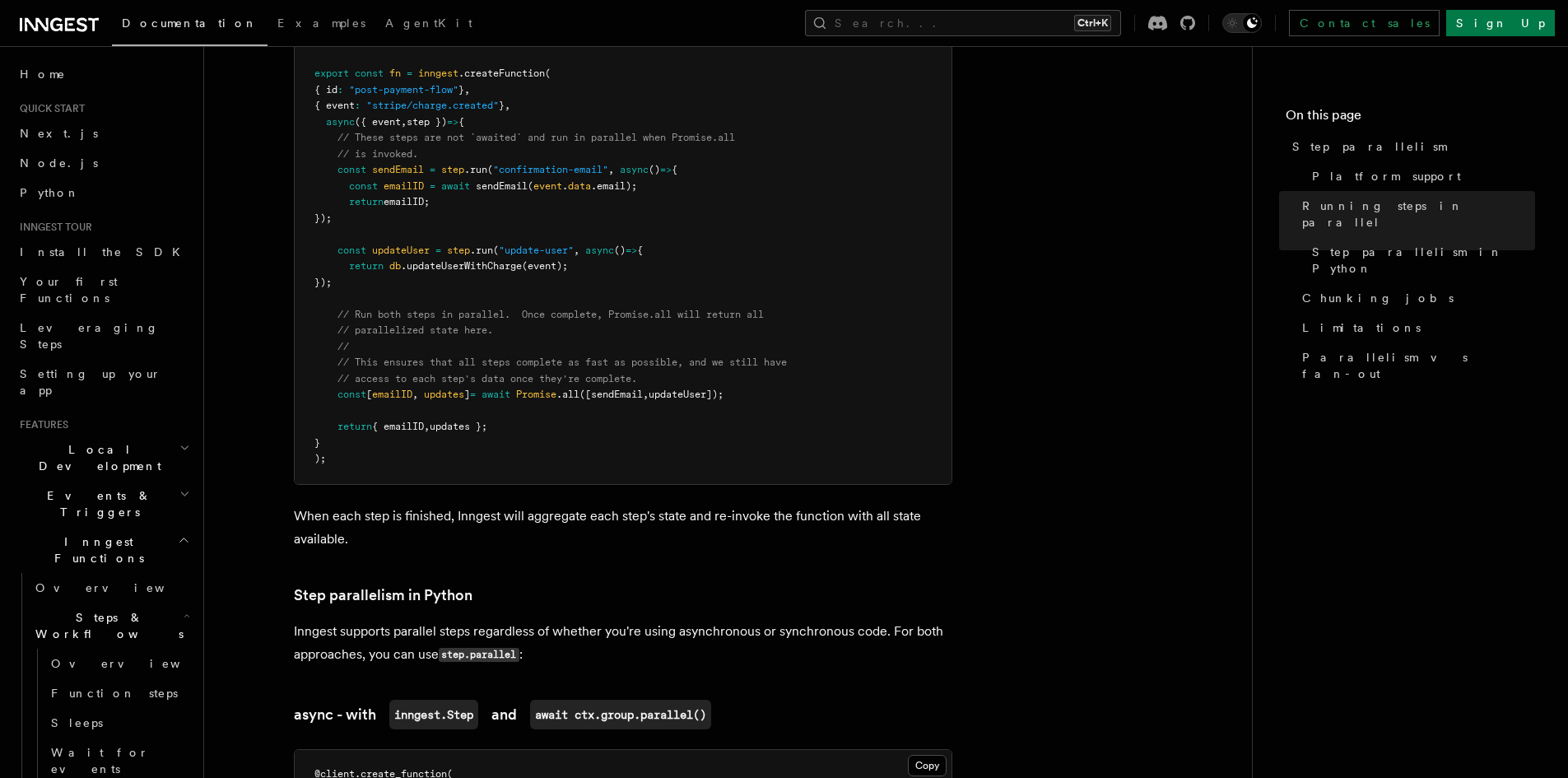
scroll to position [767, 0]
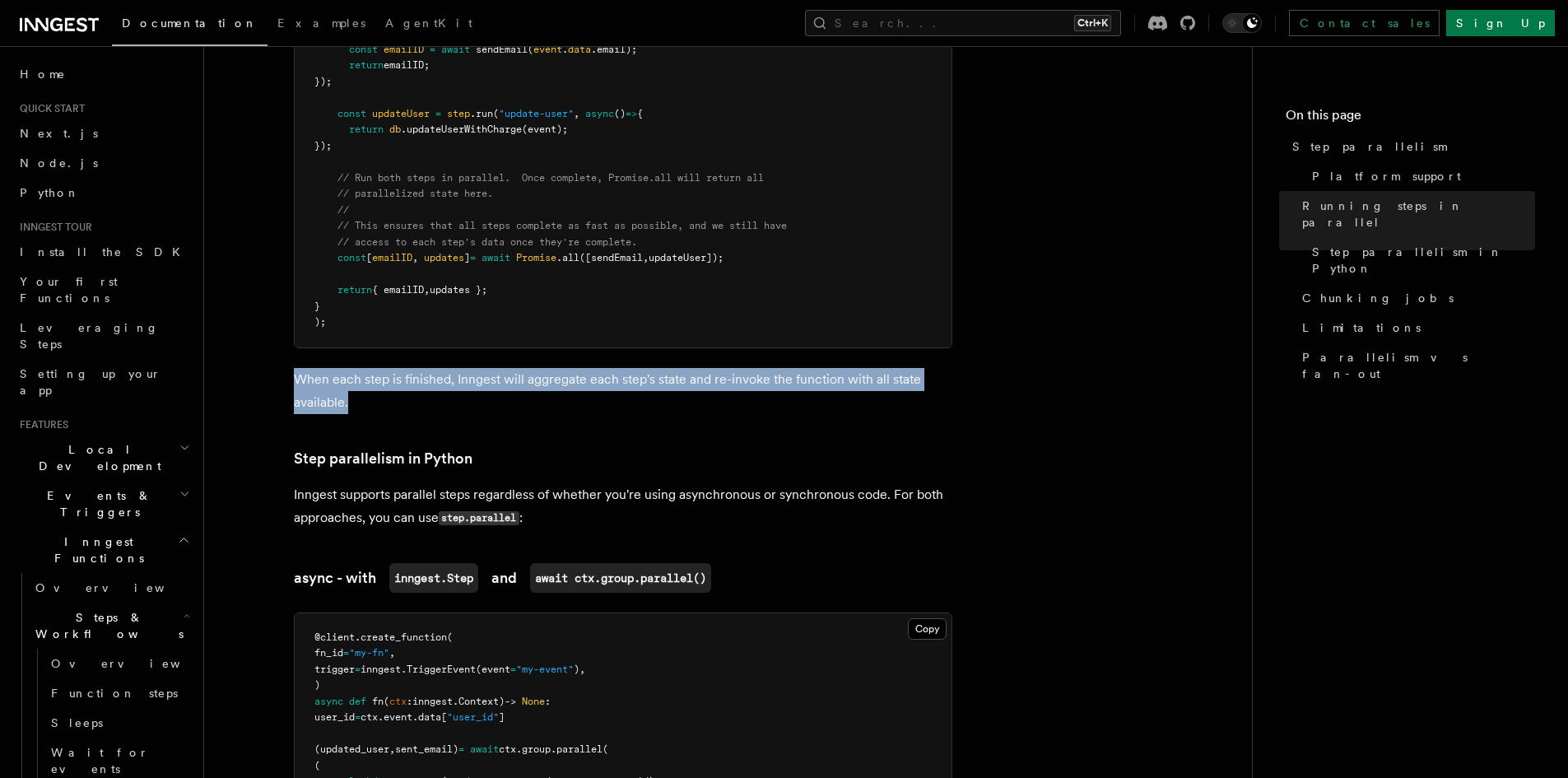
drag, startPoint x: 299, startPoint y: 356, endPoint x: 380, endPoint y: 370, distance: 82.2
click at [380, 370] on p "When each step is finished, Inngest will aggregate each step's state and re-inv…" at bounding box center [623, 391] width 658 height 47
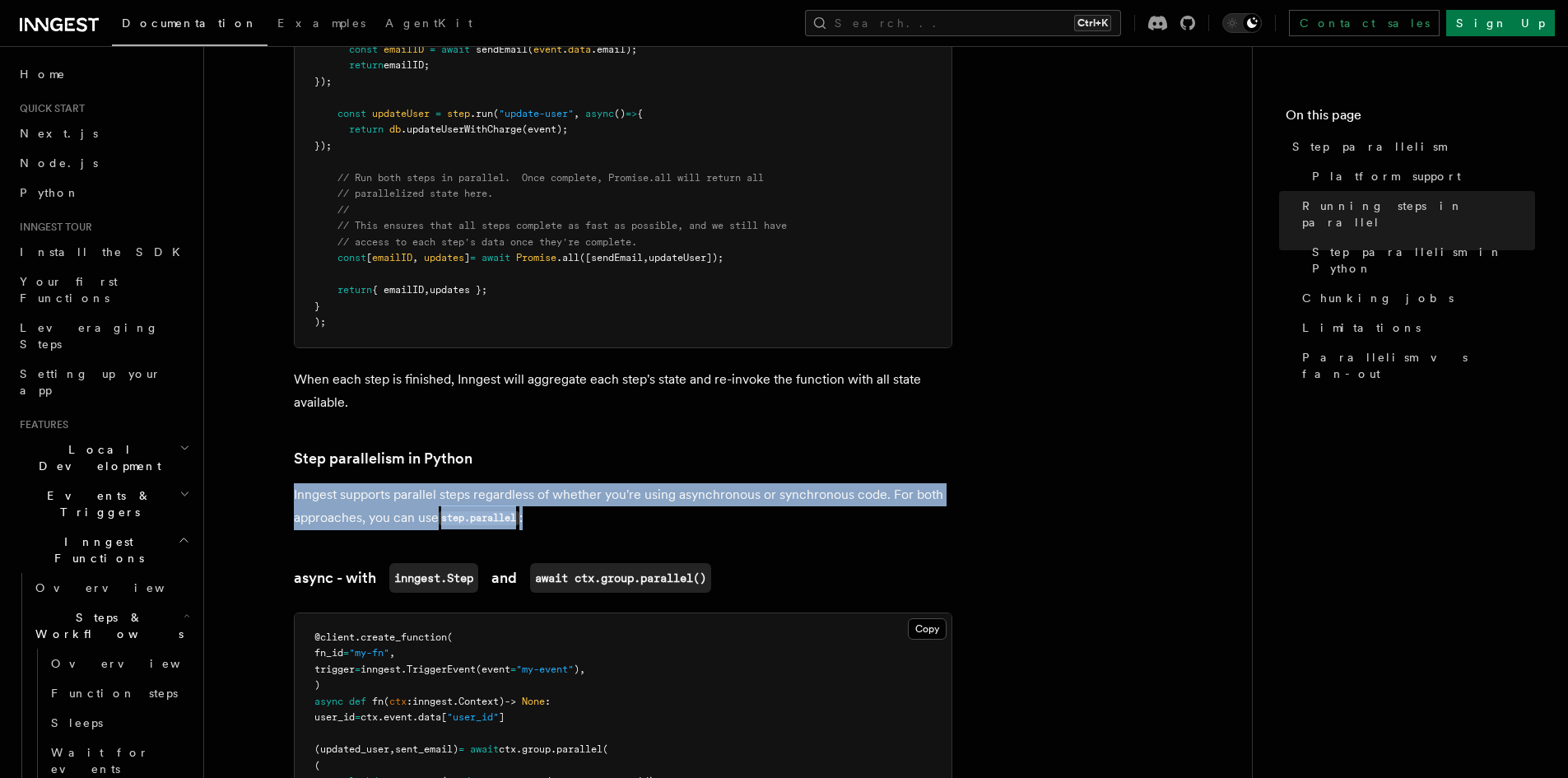
drag, startPoint x: 294, startPoint y: 473, endPoint x: 566, endPoint y: 493, distance: 272.7
click at [566, 493] on p "Inngest supports parallel steps regardless of whether you're using asynchronous…" at bounding box center [623, 506] width 658 height 47
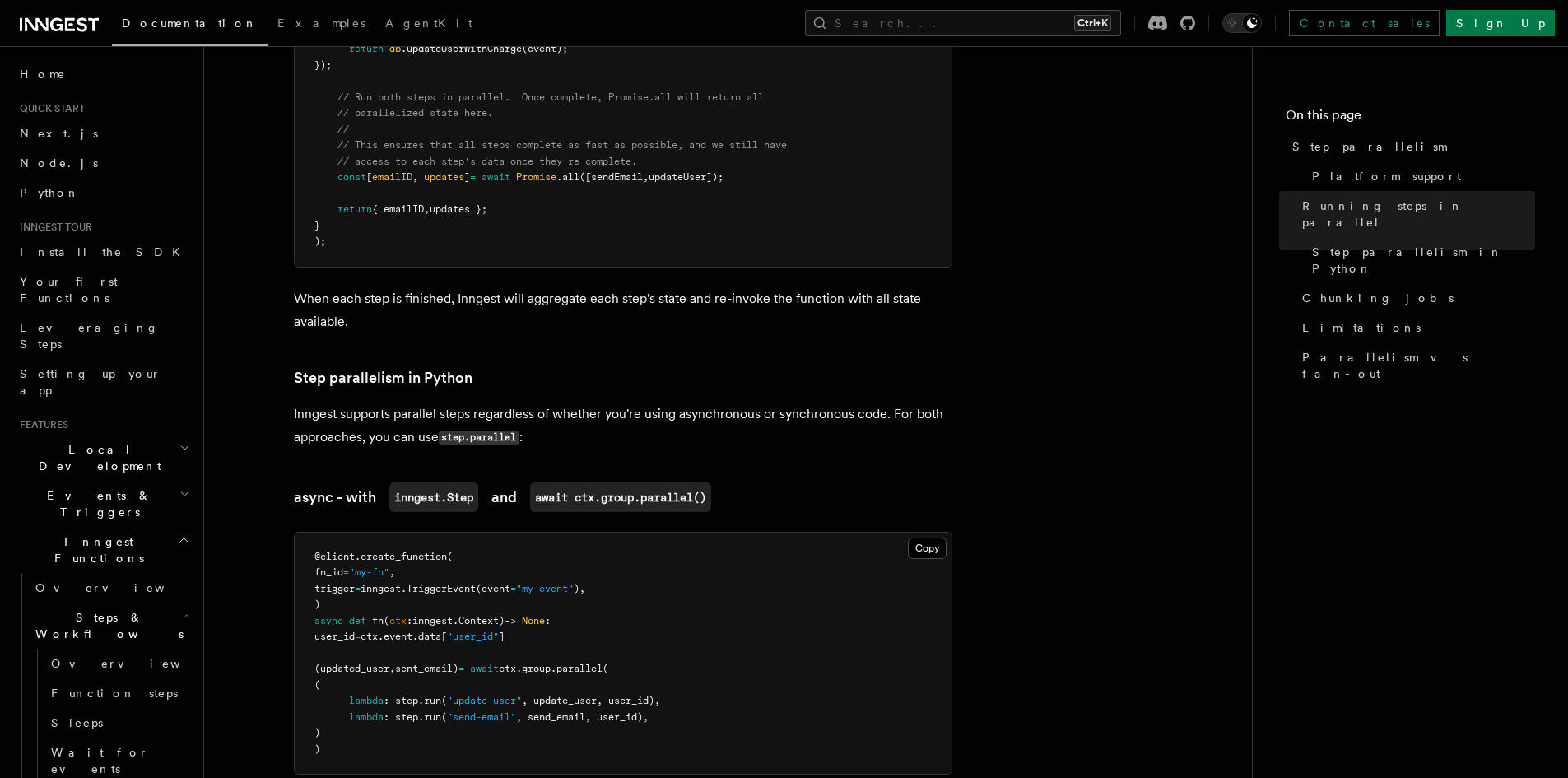
scroll to position [847, 0]
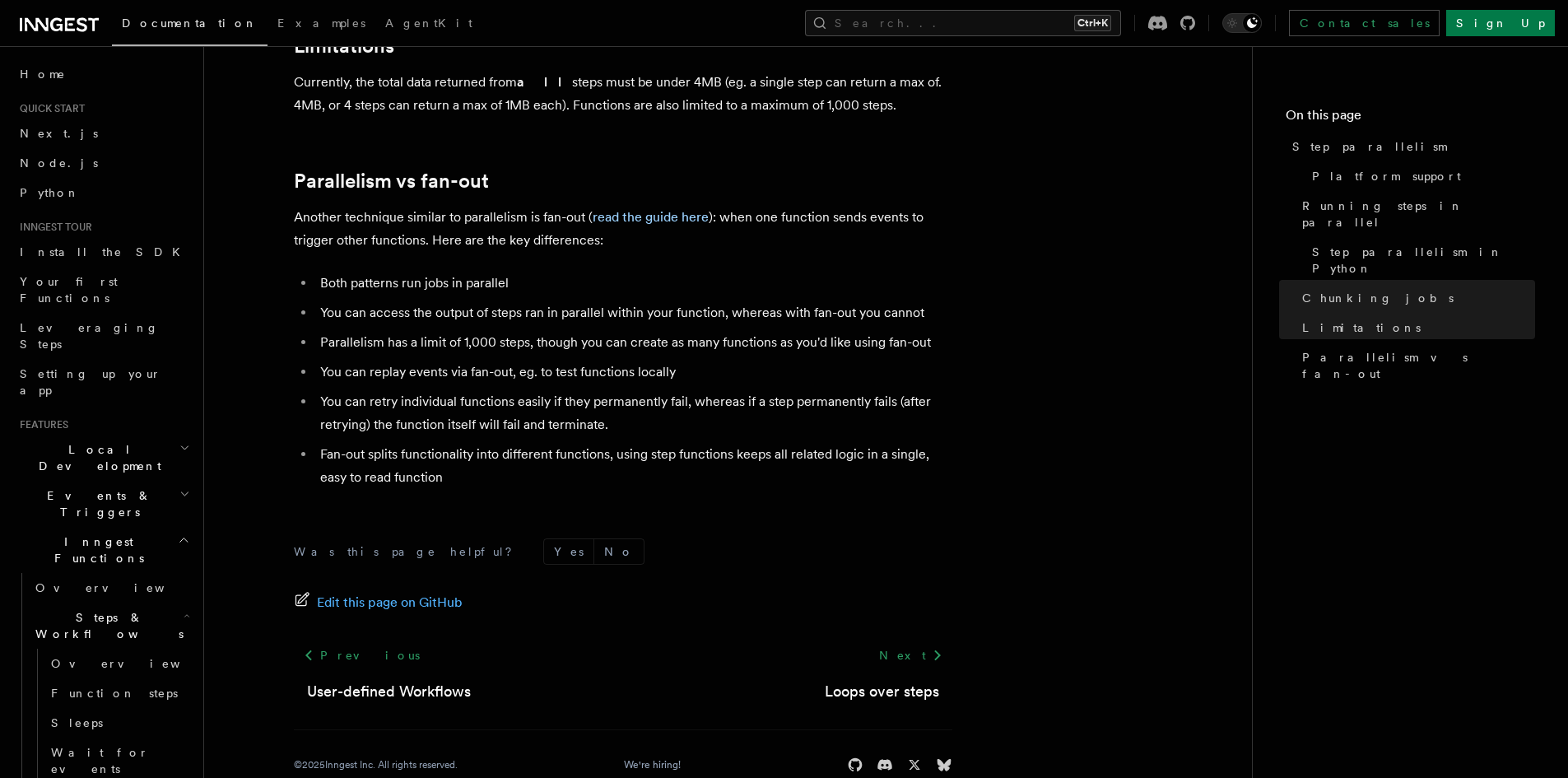
scroll to position [1392, 0]
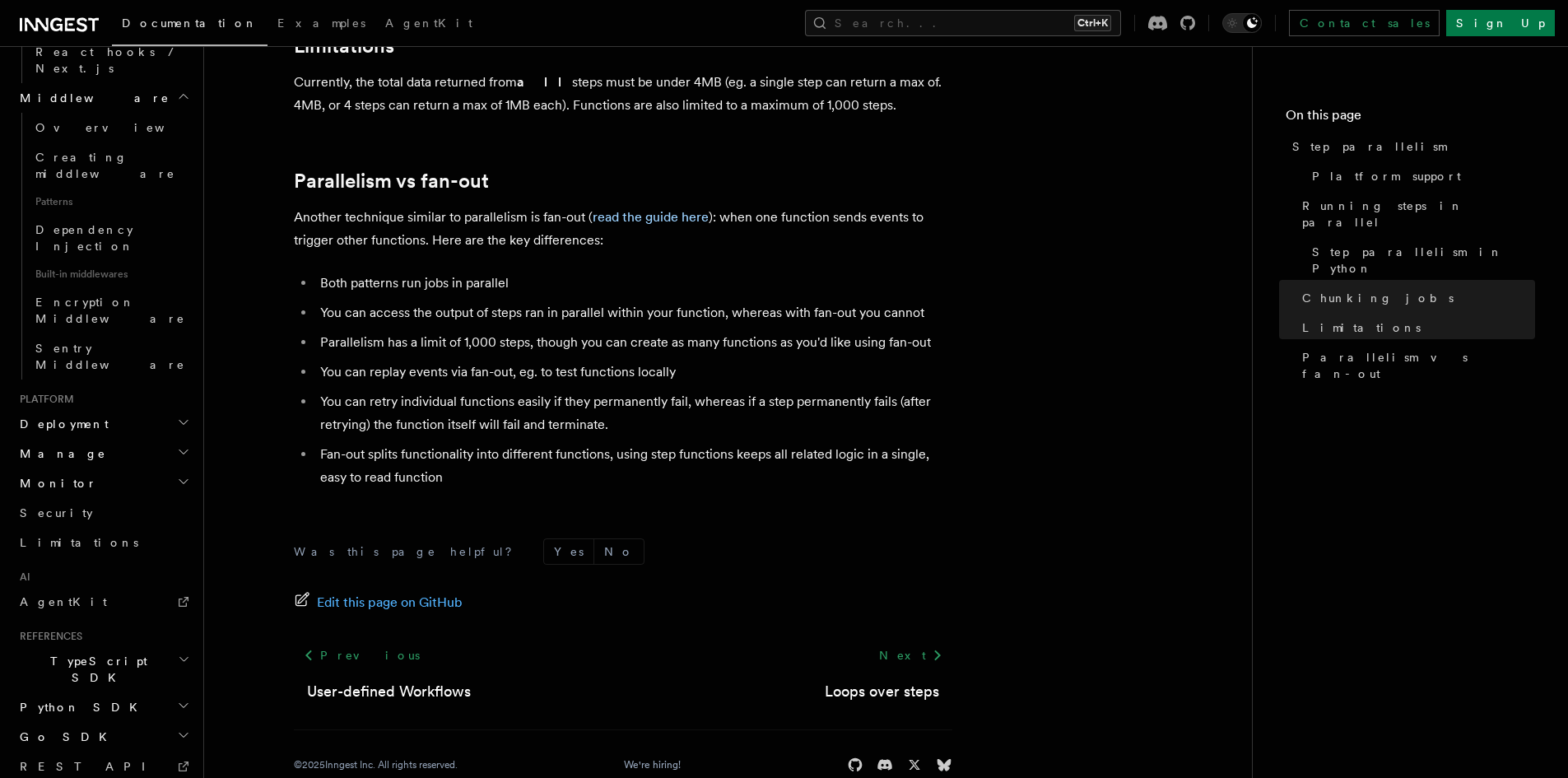
click at [804, 455] on li "Fan-out splits functionality into different functions, using step functions kee…" at bounding box center [634, 465] width 637 height 47
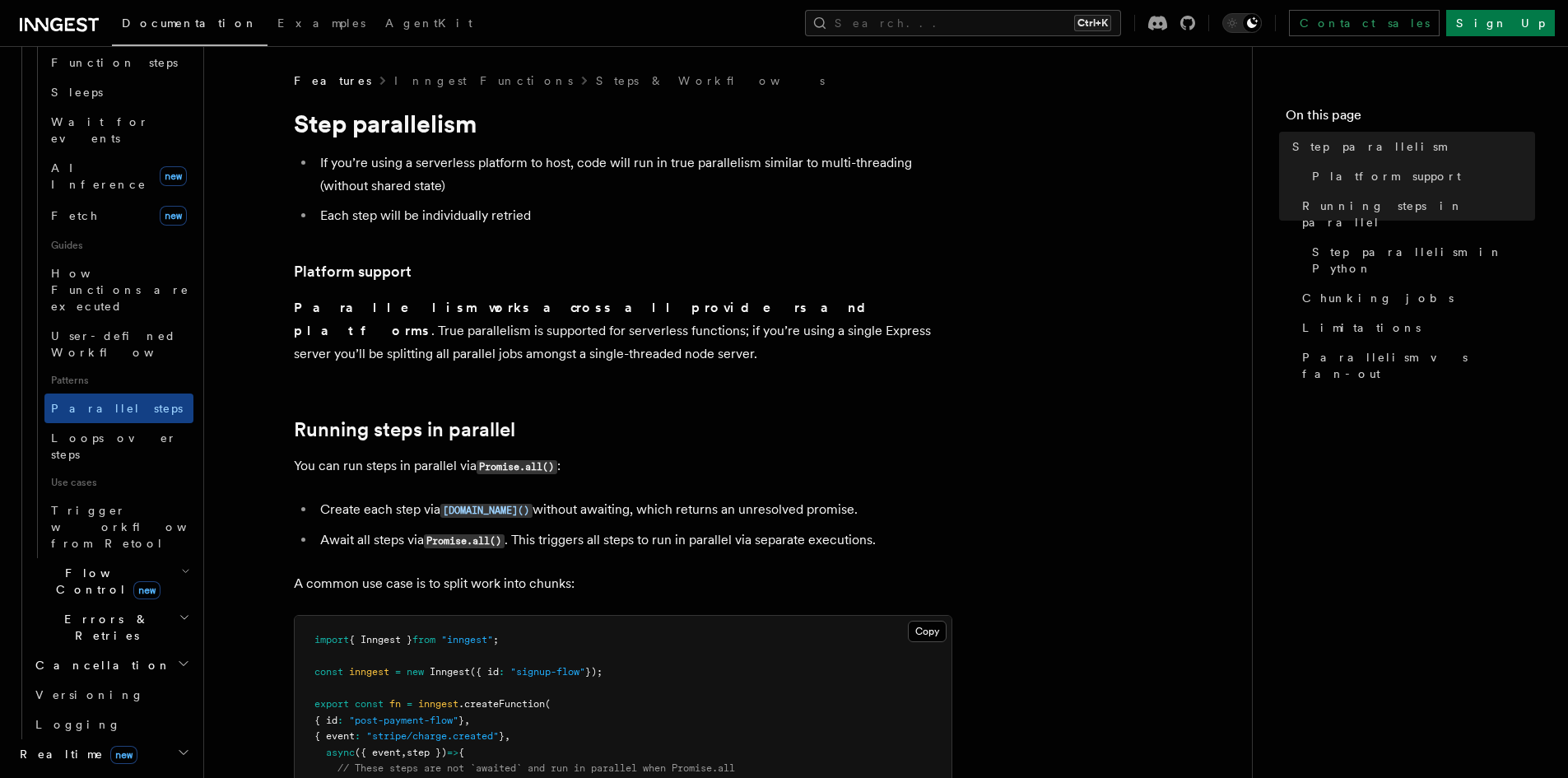
scroll to position [630, 0]
